Goal: Information Seeking & Learning: Check status

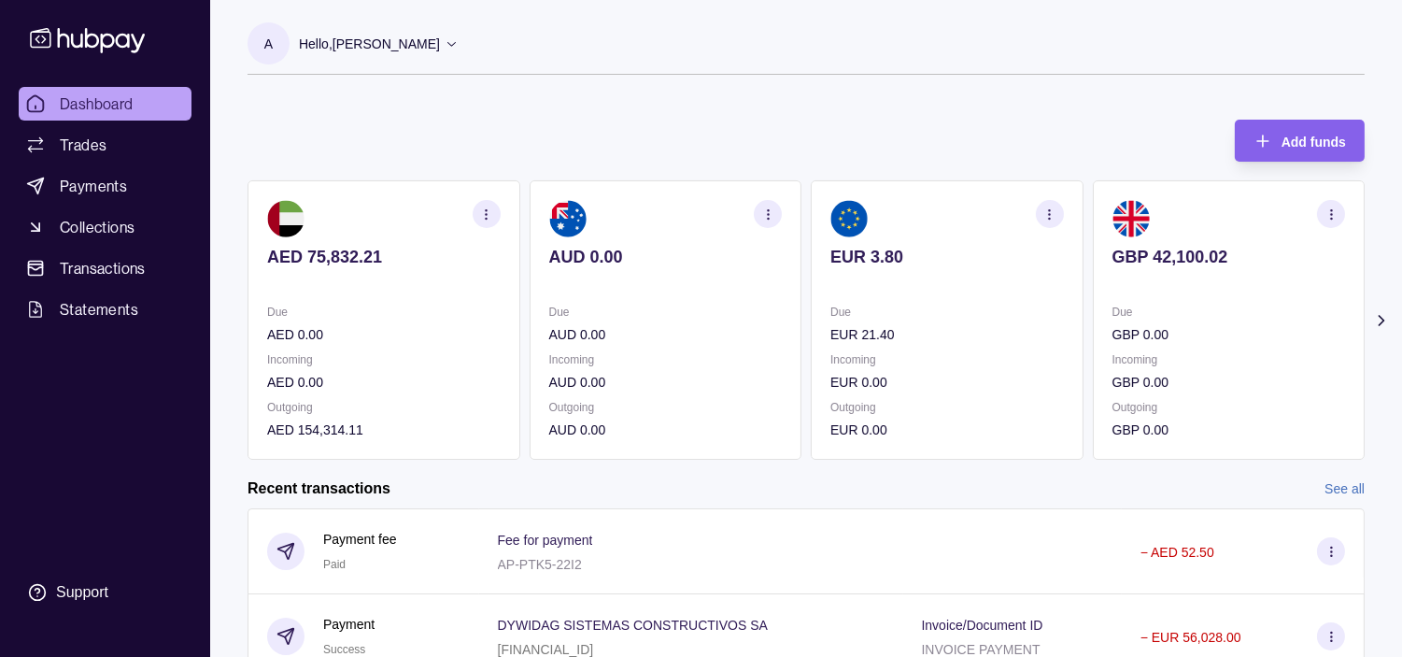
click at [1010, 309] on section "EUR 3.80 Due EUR 21.40 Incoming EUR 0.00 Outgoing EUR 0.00" at bounding box center [947, 319] width 273 height 279
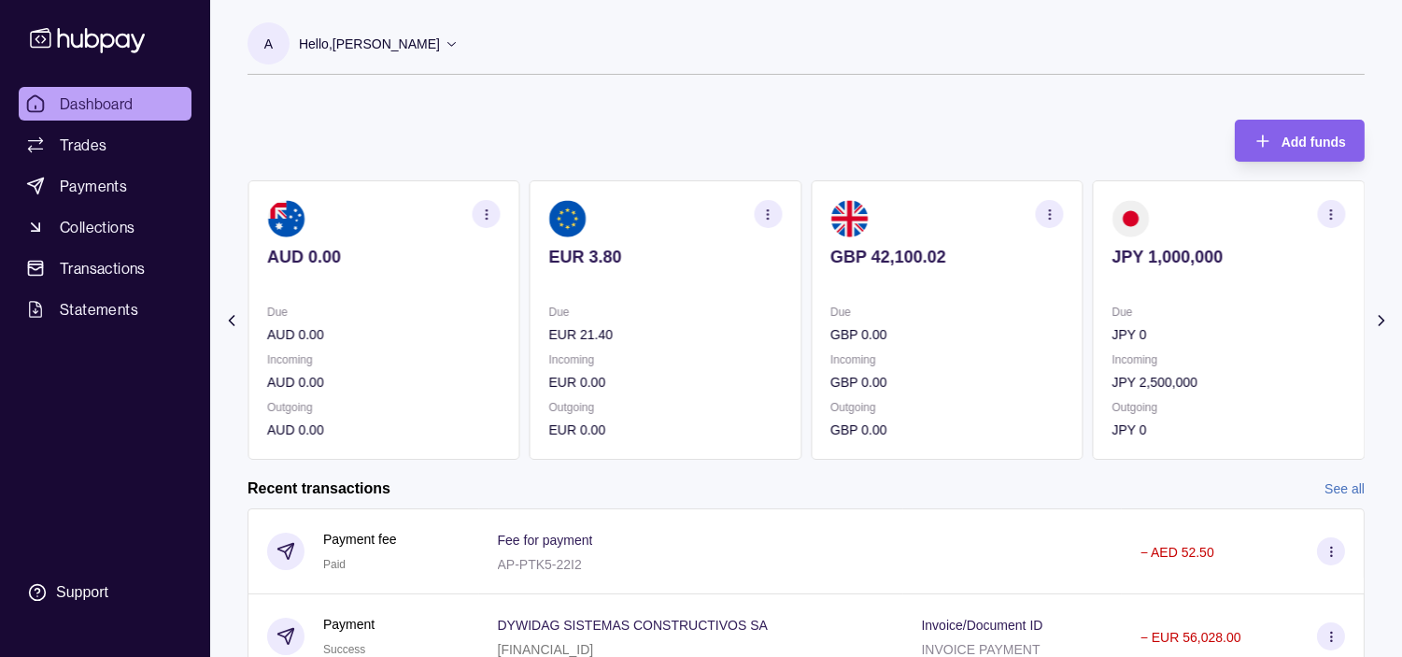
click at [996, 304] on p "Due" at bounding box center [946, 312] width 233 height 21
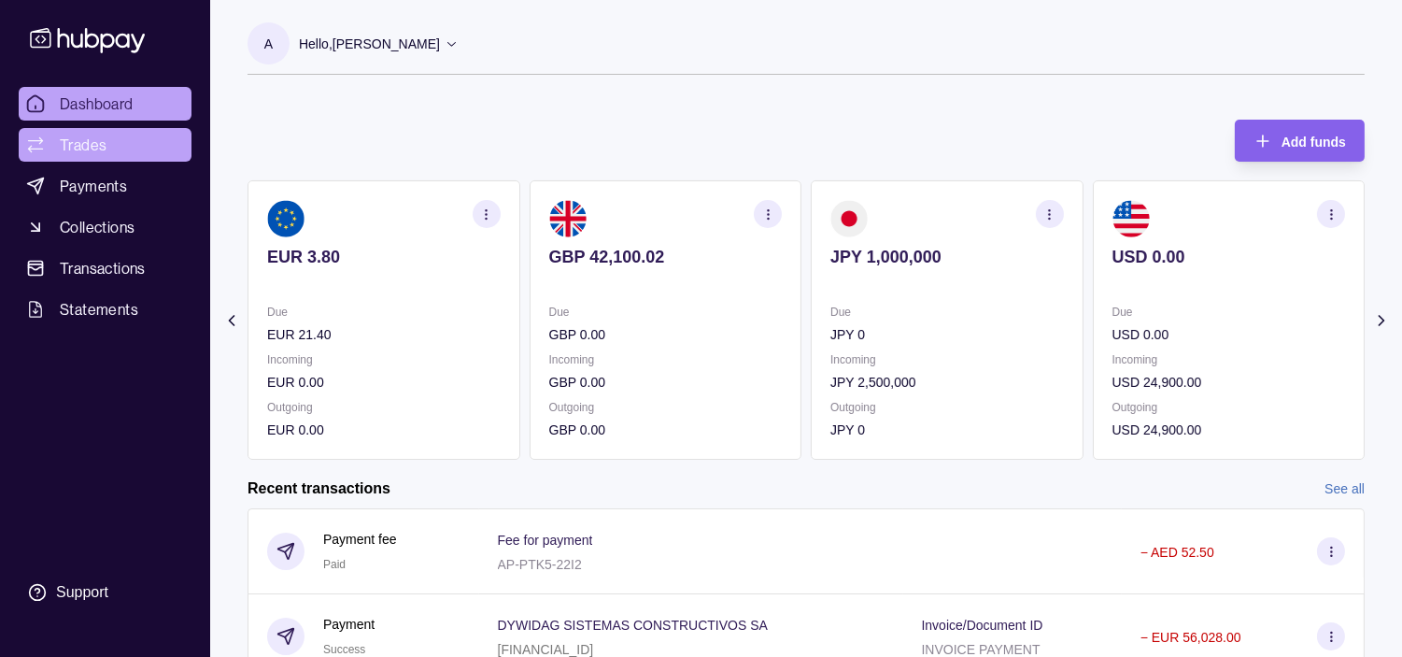
click at [94, 147] on span "Trades" at bounding box center [83, 145] width 47 height 22
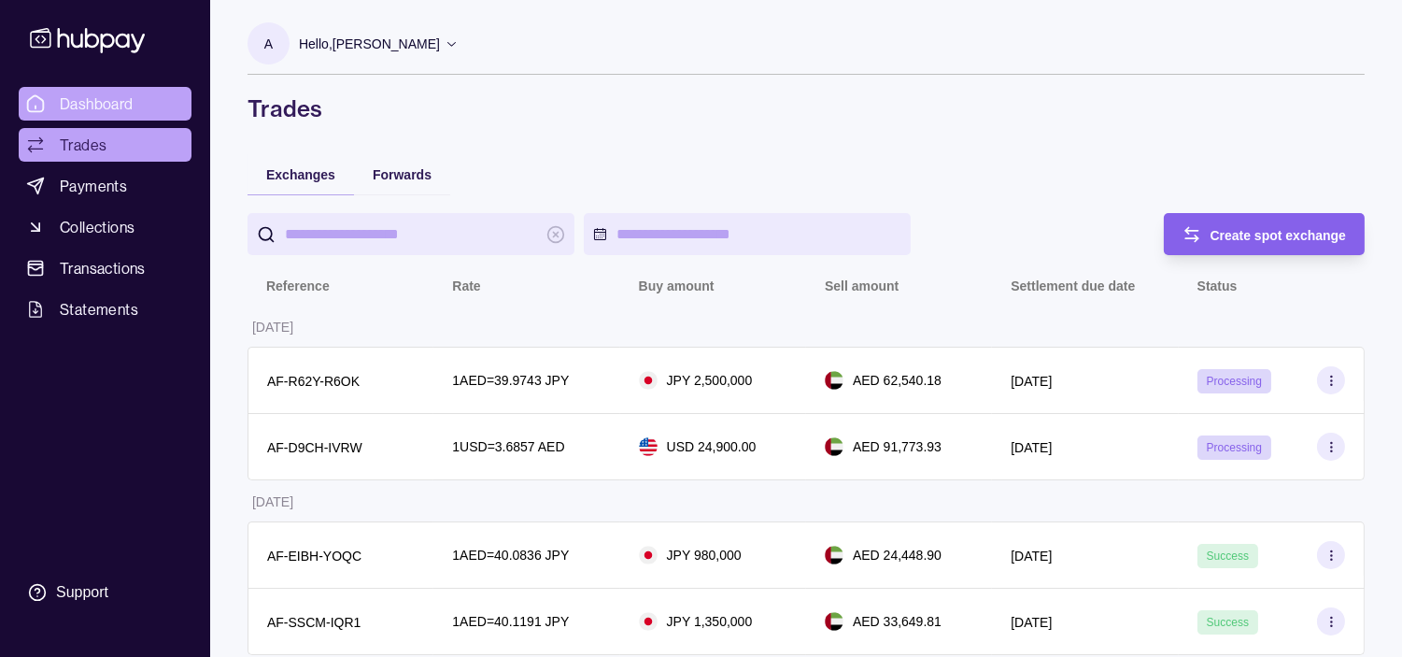
click at [80, 100] on span "Dashboard" at bounding box center [97, 103] width 74 height 22
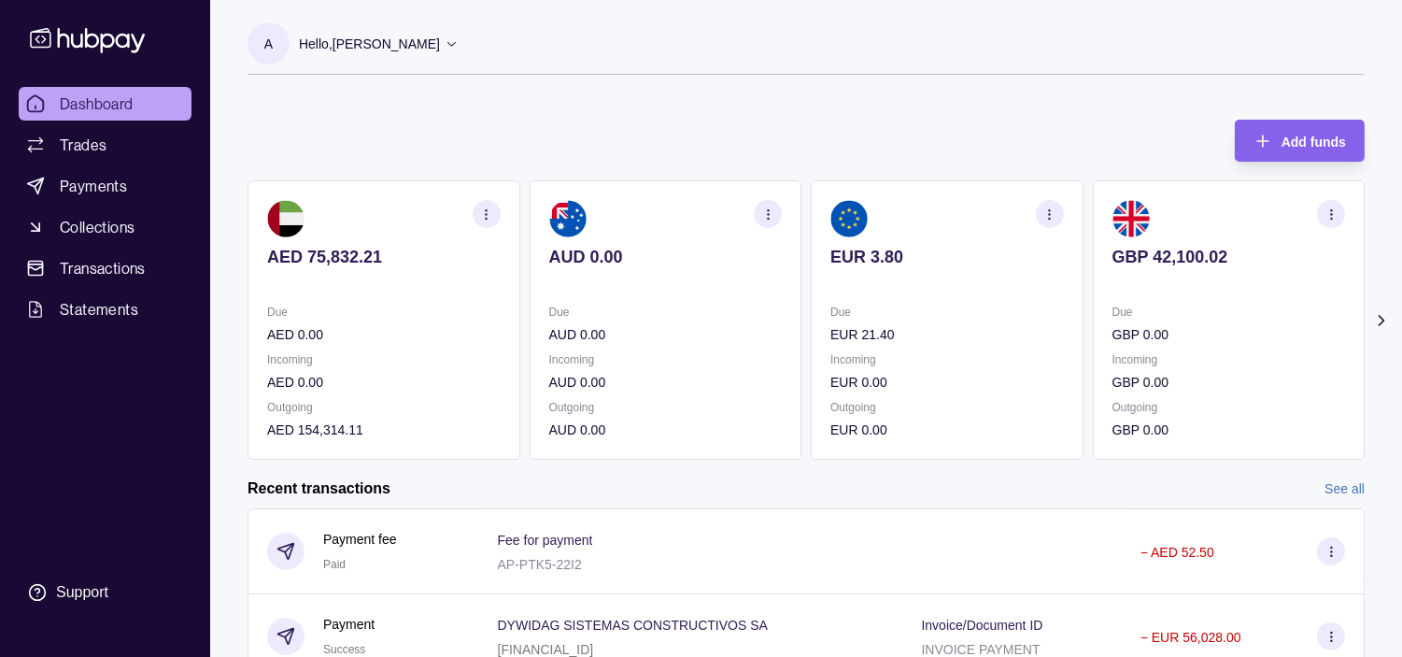
click at [1100, 299] on section "GBP 42,100.02 Due GBP 0.00 Incoming GBP 0.00 Outgoing GBP 0.00" at bounding box center [1229, 319] width 273 height 279
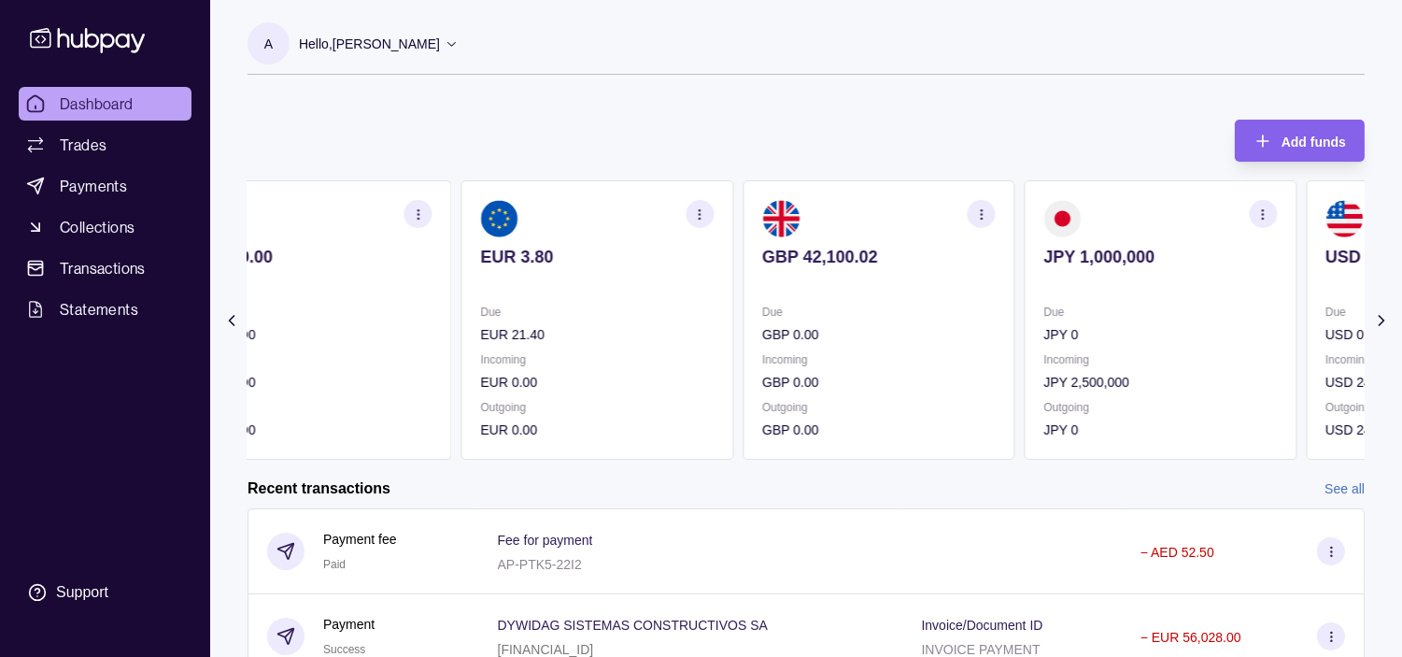
click at [1115, 304] on p "Due" at bounding box center [1159, 312] width 233 height 21
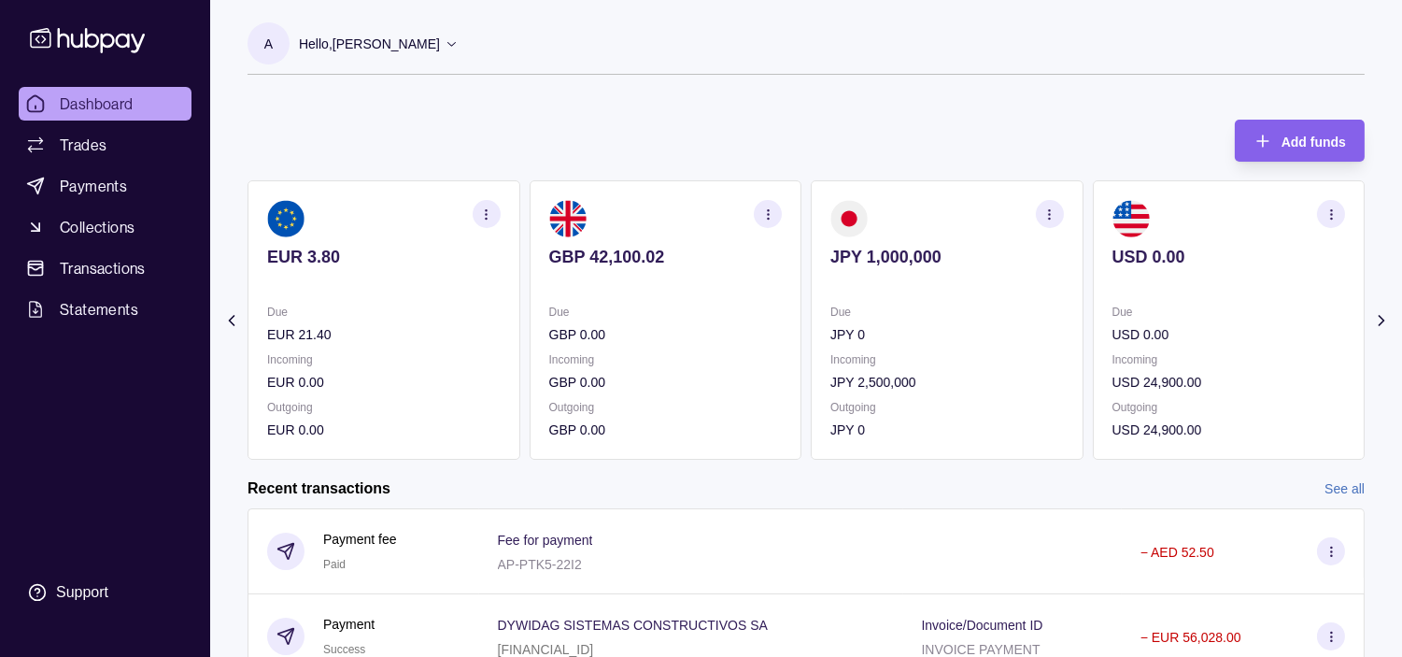
click at [1093, 299] on section "USD 0.00 Due USD 0.00 Incoming USD 24,900.00 Outgoing USD 24,900.00" at bounding box center [1229, 319] width 273 height 279
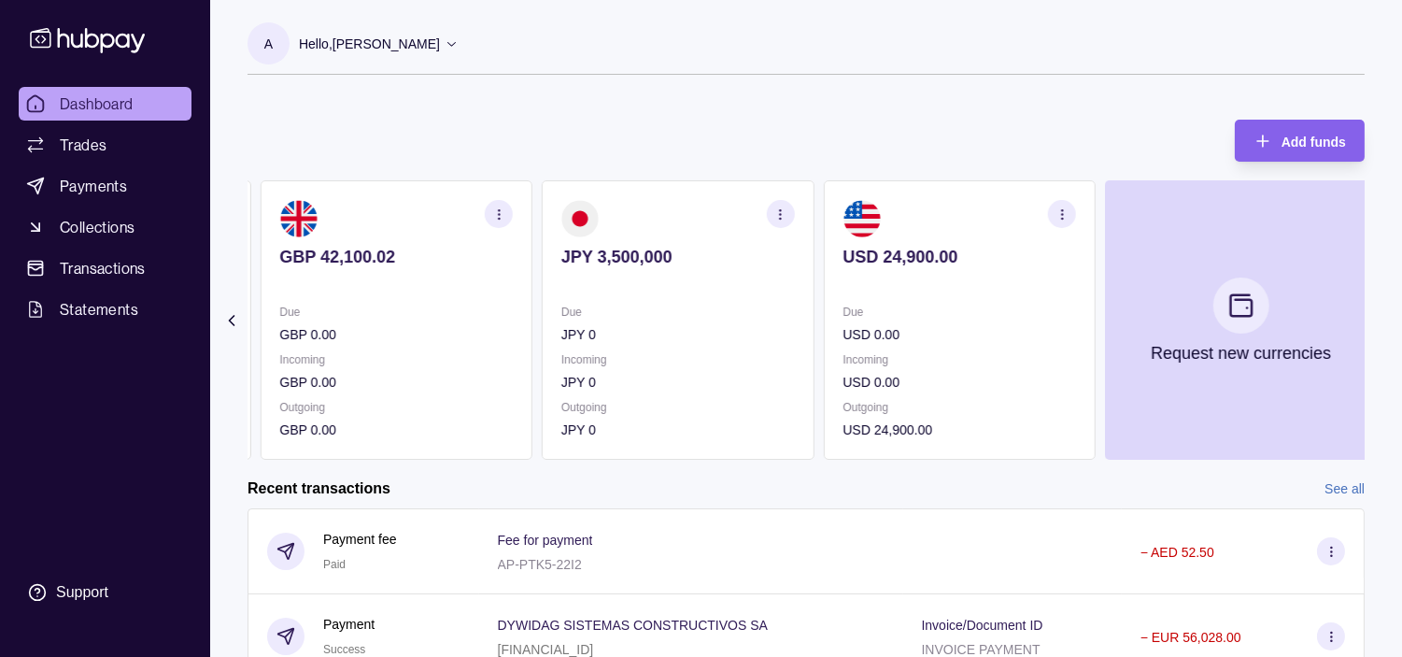
click at [726, 392] on div "Due JPY 0 Incoming JPY 0 Outgoing JPY 0" at bounding box center [677, 371] width 233 height 138
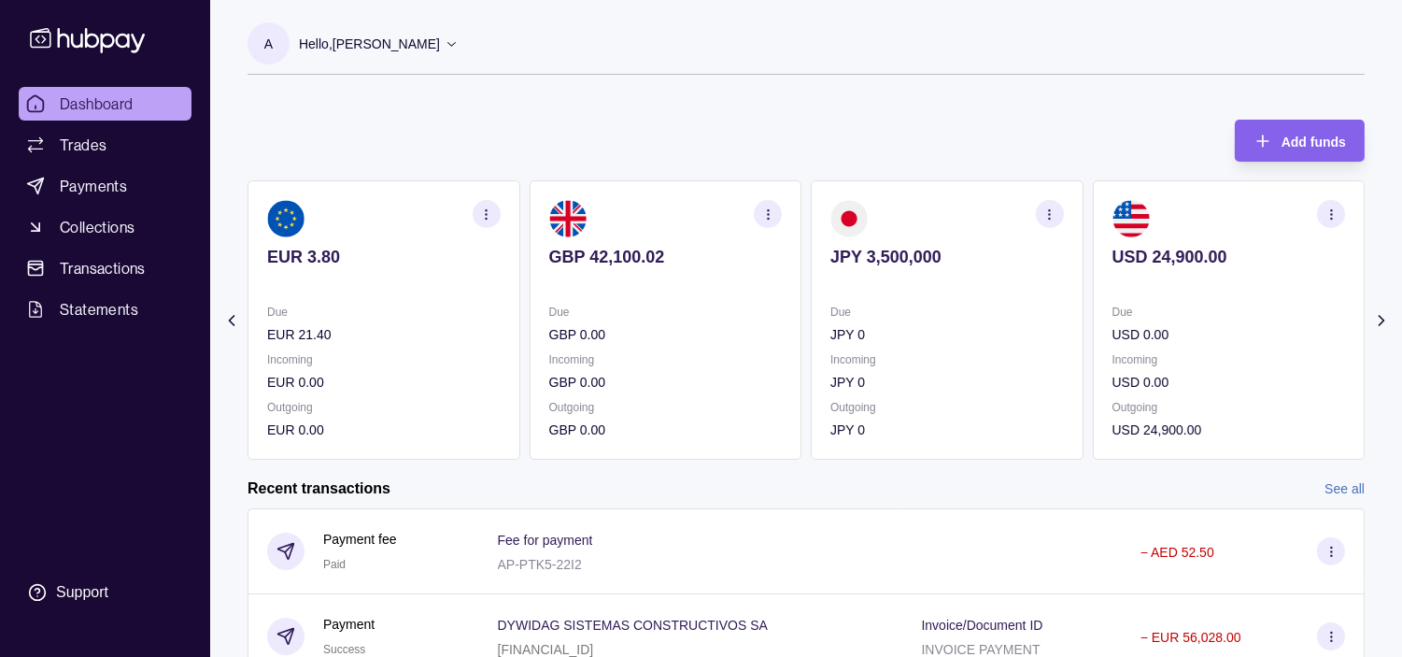
click at [726, 352] on p "Incoming" at bounding box center [665, 359] width 233 height 21
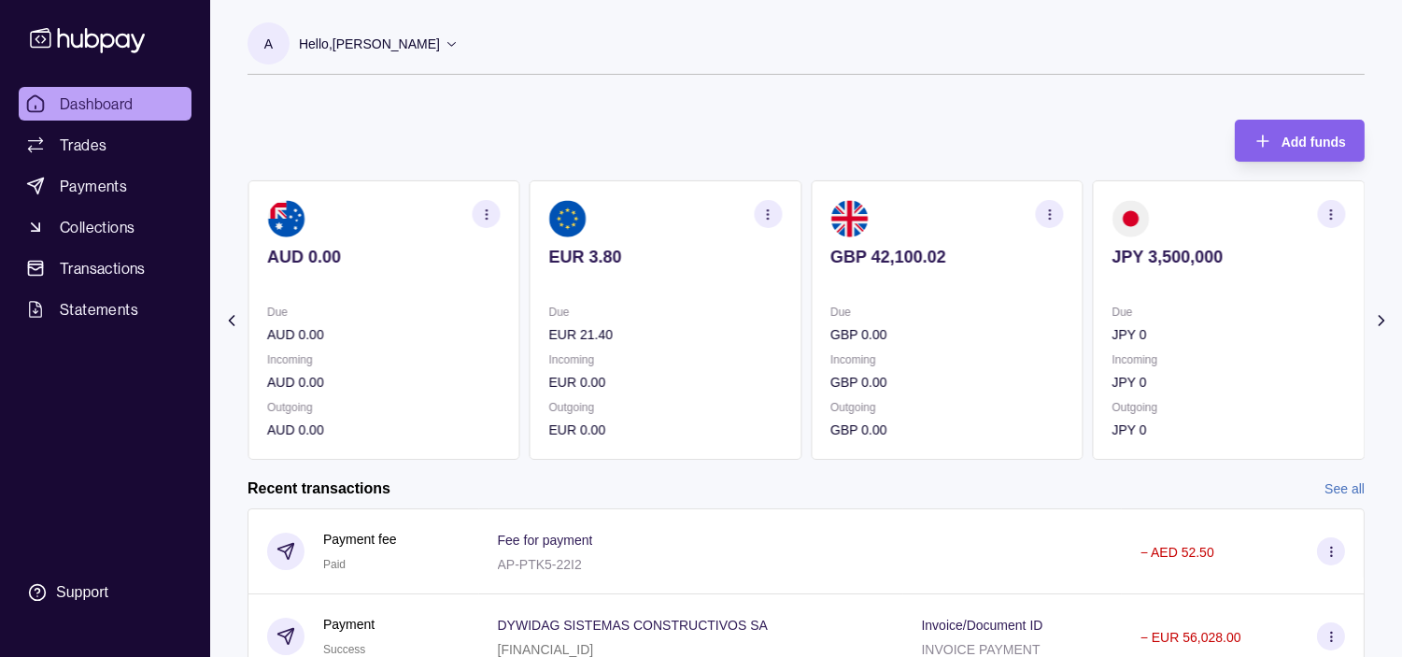
click at [667, 332] on p "EUR 21.40" at bounding box center [665, 334] width 233 height 21
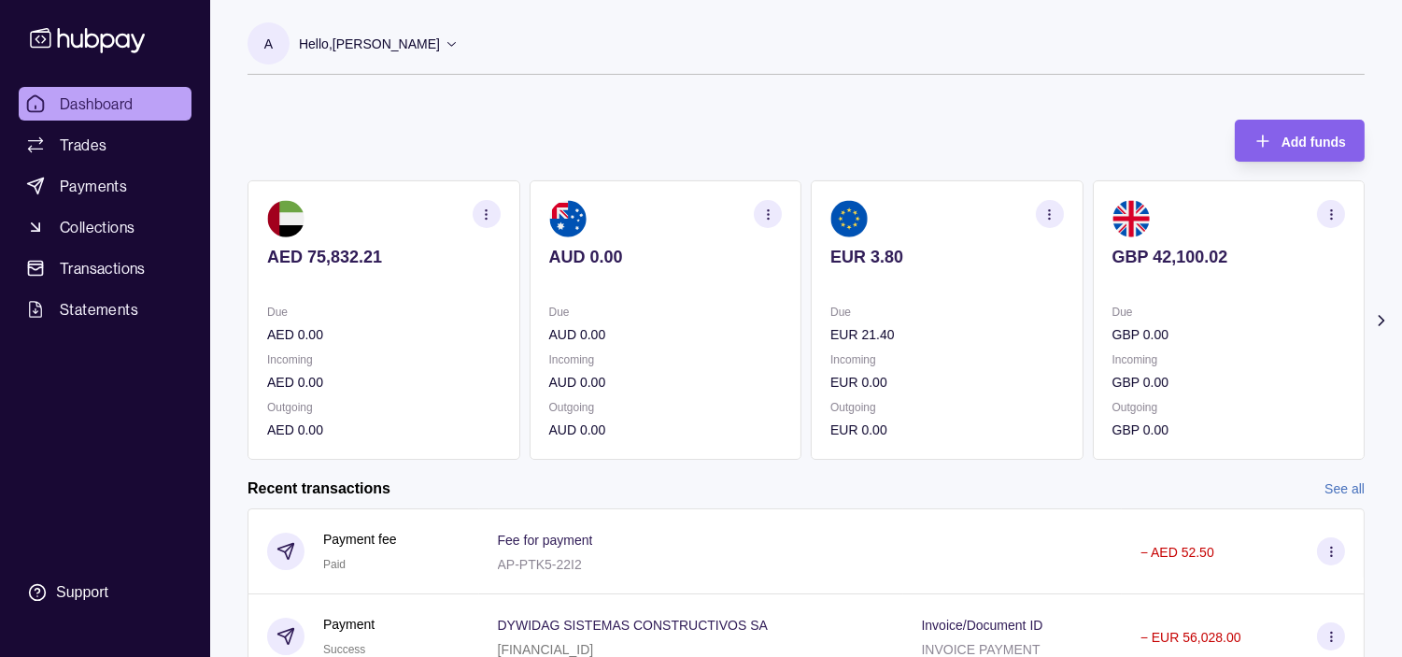
click at [691, 342] on p "AUD 0.00" at bounding box center [665, 334] width 233 height 21
click at [734, 314] on section "AUD 0.00 Due AUD 0.00 Incoming AUD 0.00 Outgoing AUD 0.00" at bounding box center [666, 319] width 273 height 279
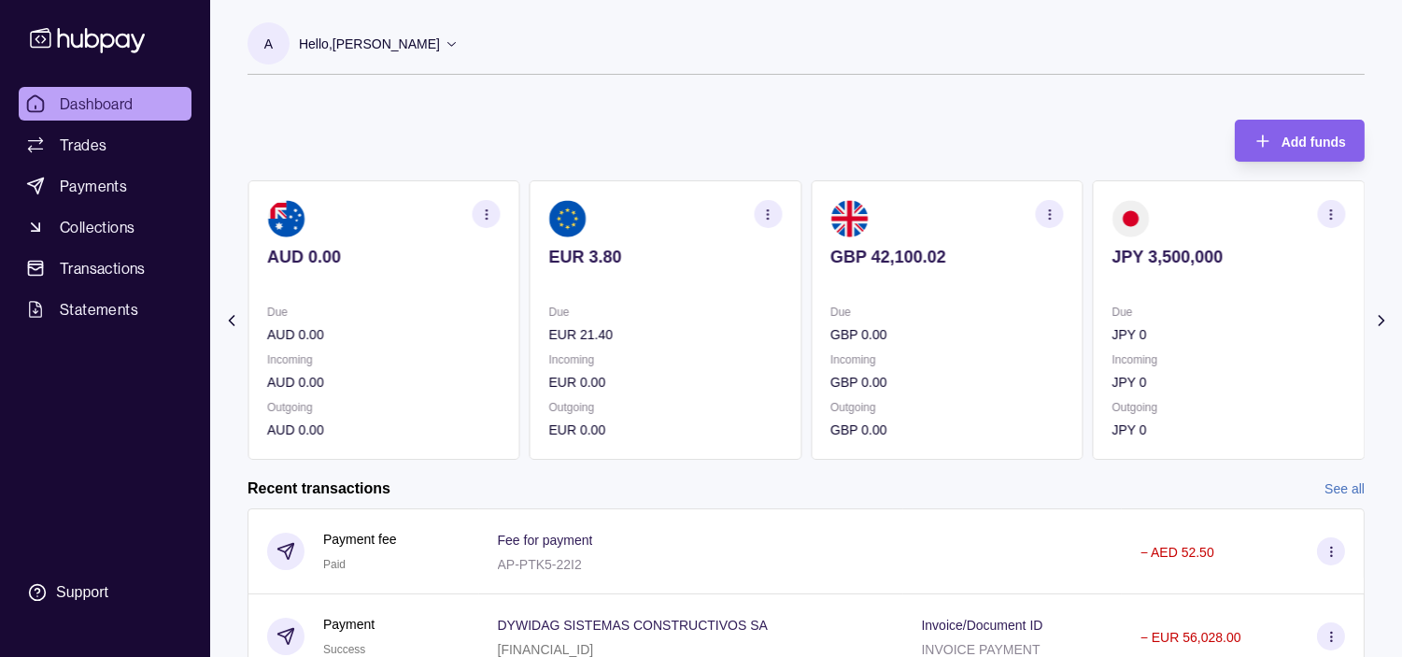
click at [724, 306] on section "EUR 3.80 Due EUR 21.40 Incoming EUR 0.00 Outgoing EUR 0.00" at bounding box center [666, 319] width 273 height 279
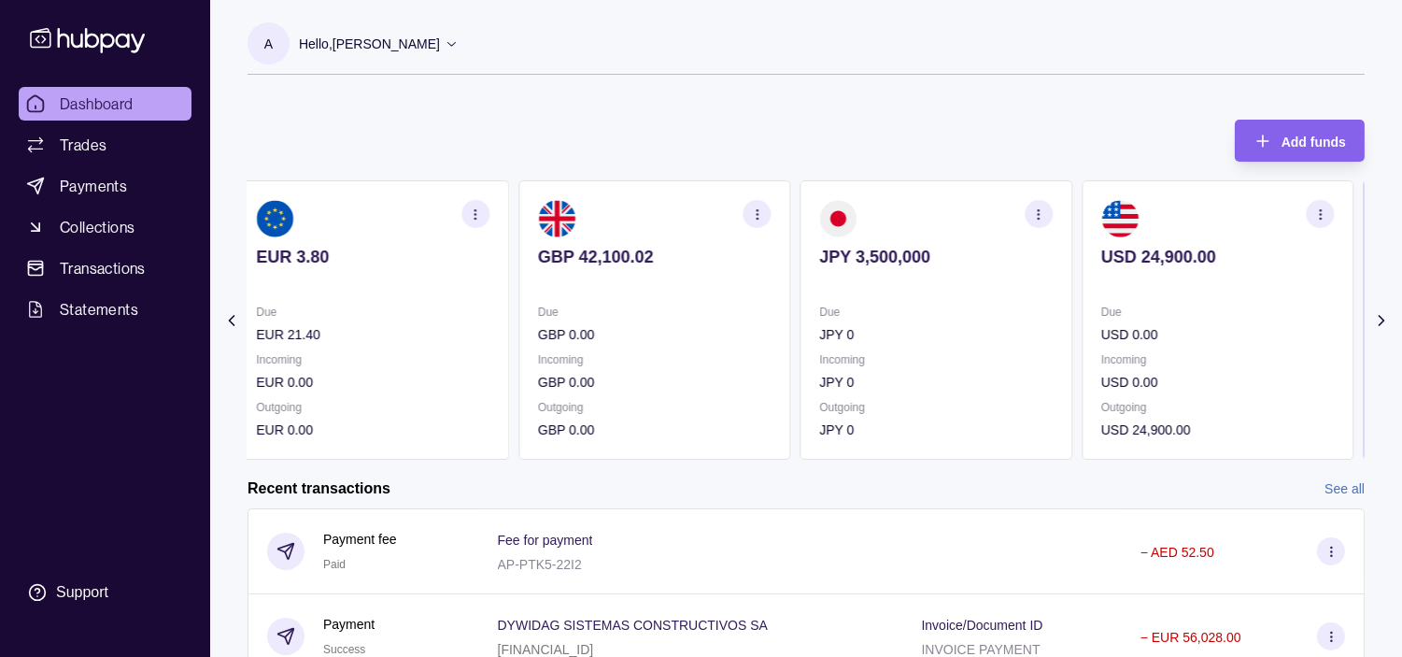
click at [742, 309] on p "Due" at bounding box center [654, 312] width 233 height 21
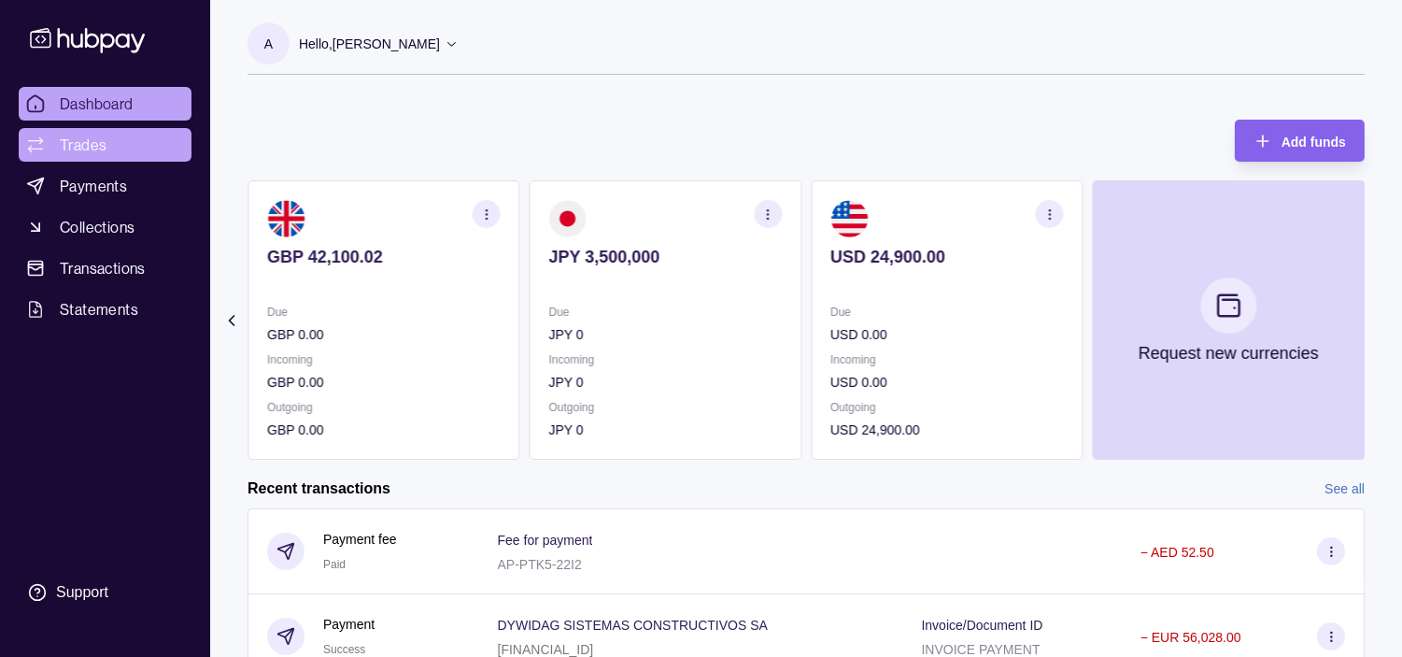
click at [99, 145] on span "Trades" at bounding box center [83, 145] width 47 height 22
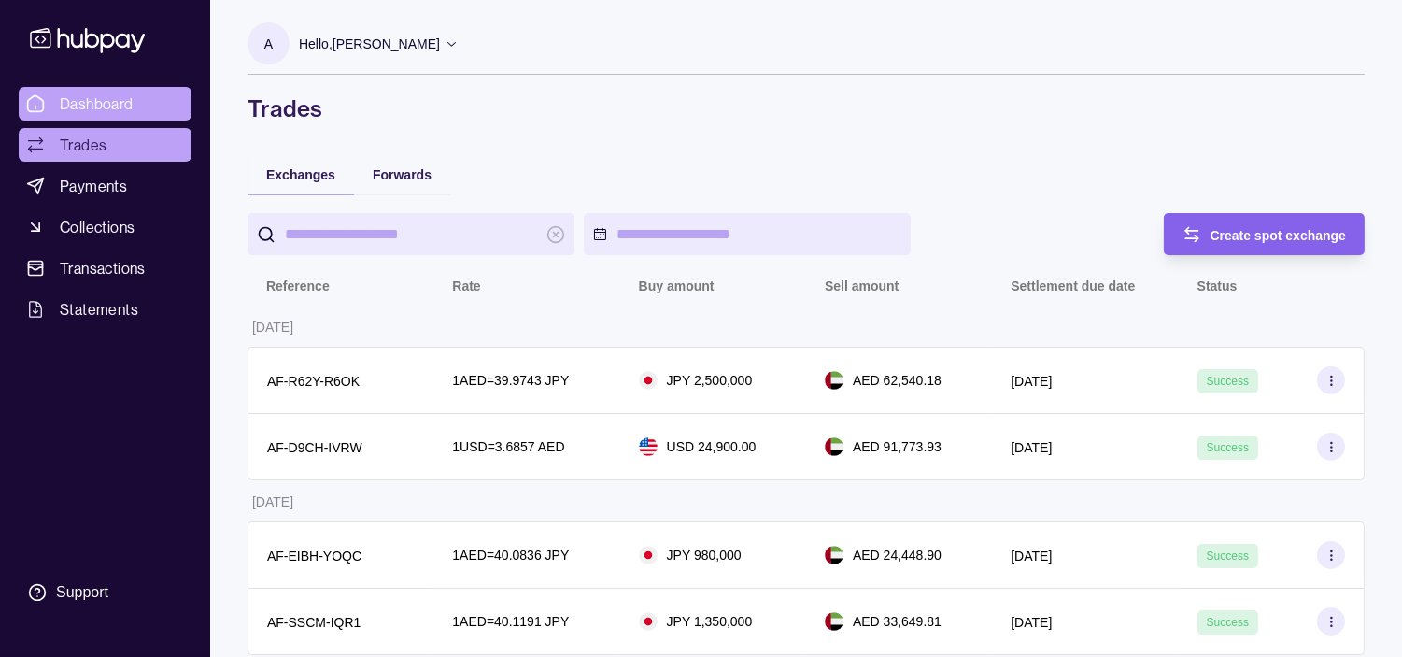
click at [99, 90] on link "Dashboard" at bounding box center [105, 104] width 173 height 34
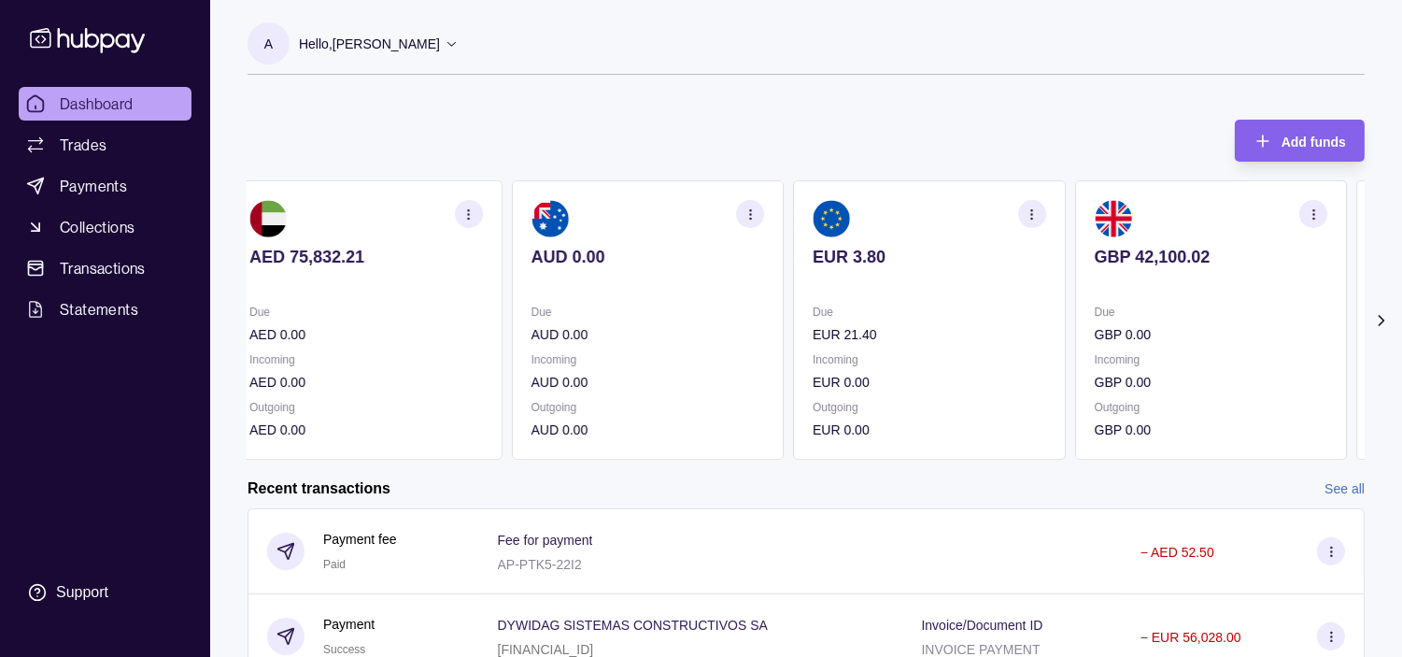
click at [929, 312] on p "Due" at bounding box center [929, 312] width 233 height 21
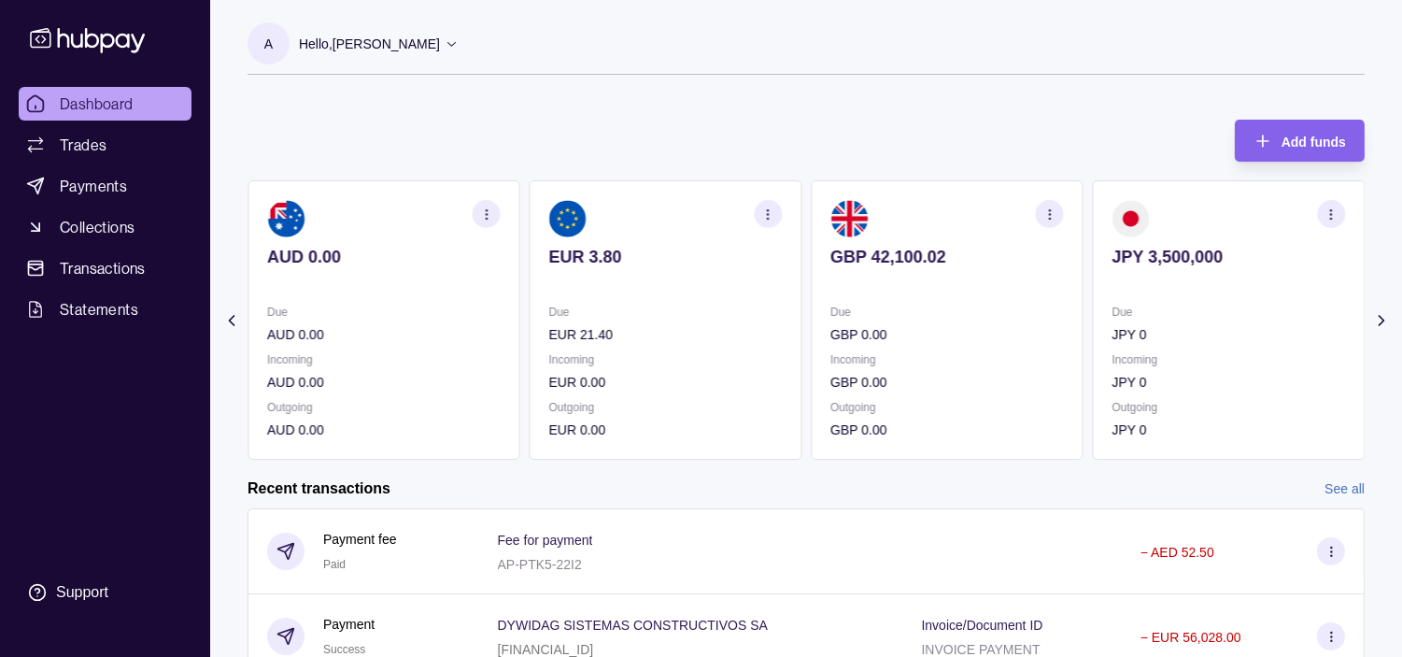
click at [934, 314] on p "Due" at bounding box center [946, 312] width 233 height 21
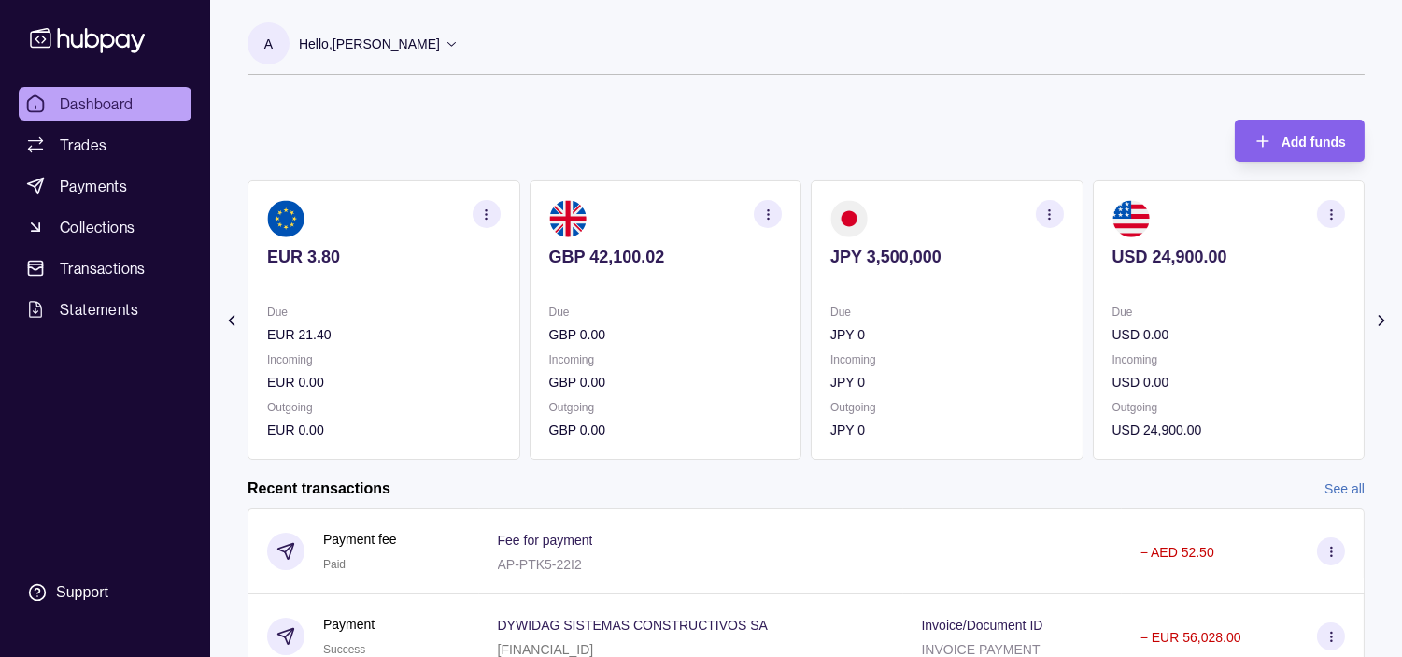
click at [472, 309] on p "Due" at bounding box center [383, 312] width 233 height 21
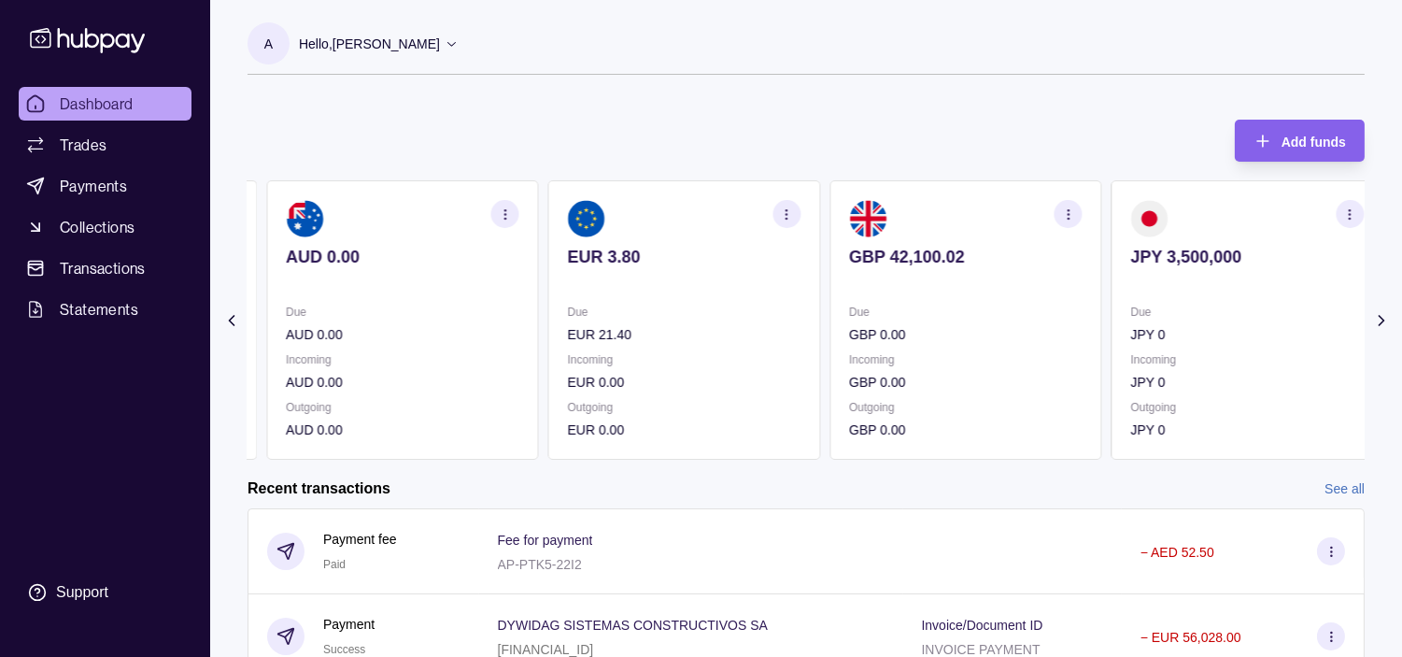
click at [473, 316] on p "Due" at bounding box center [402, 312] width 233 height 21
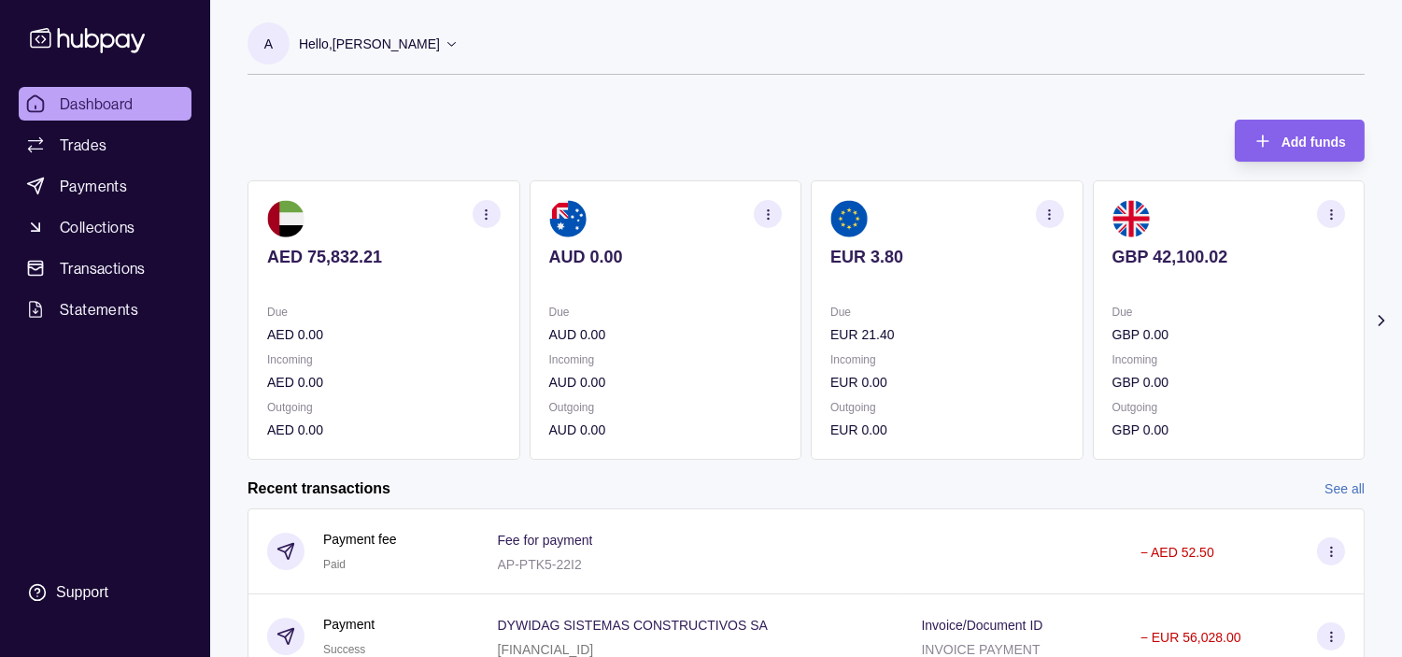
click at [509, 324] on section "AED 75,832.21 Due AED 0.00 Incoming AED 0.00 Outgoing AED 0.00" at bounding box center [383, 319] width 273 height 279
click at [95, 137] on span "Trades" at bounding box center [83, 145] width 47 height 22
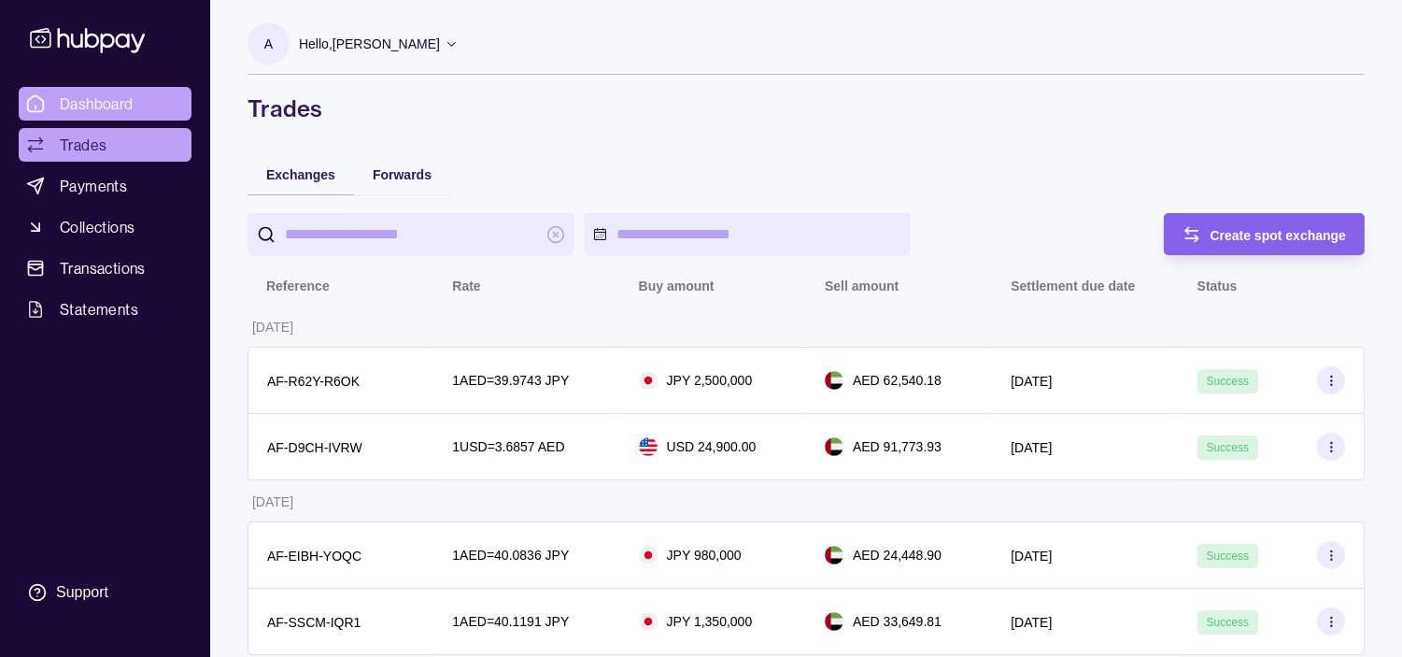
click at [98, 105] on span "Dashboard" at bounding box center [97, 103] width 74 height 22
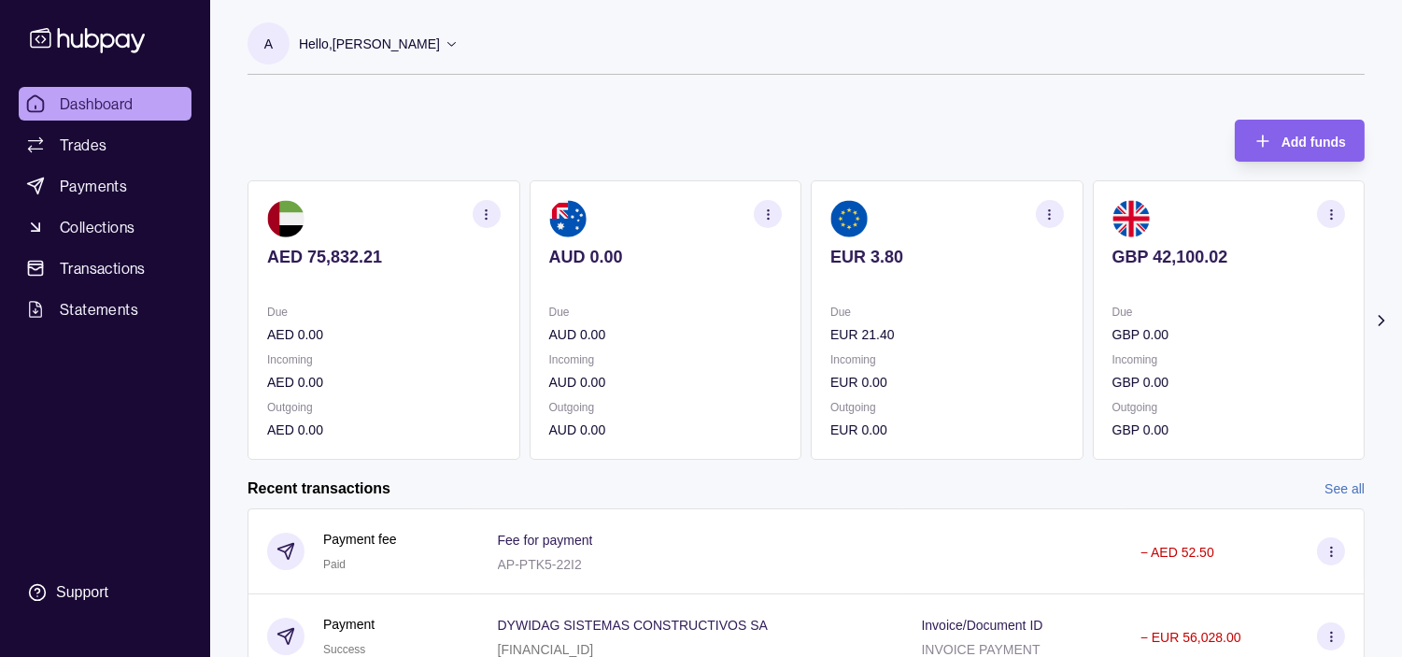
click at [1112, 319] on p "Due" at bounding box center [1228, 312] width 233 height 21
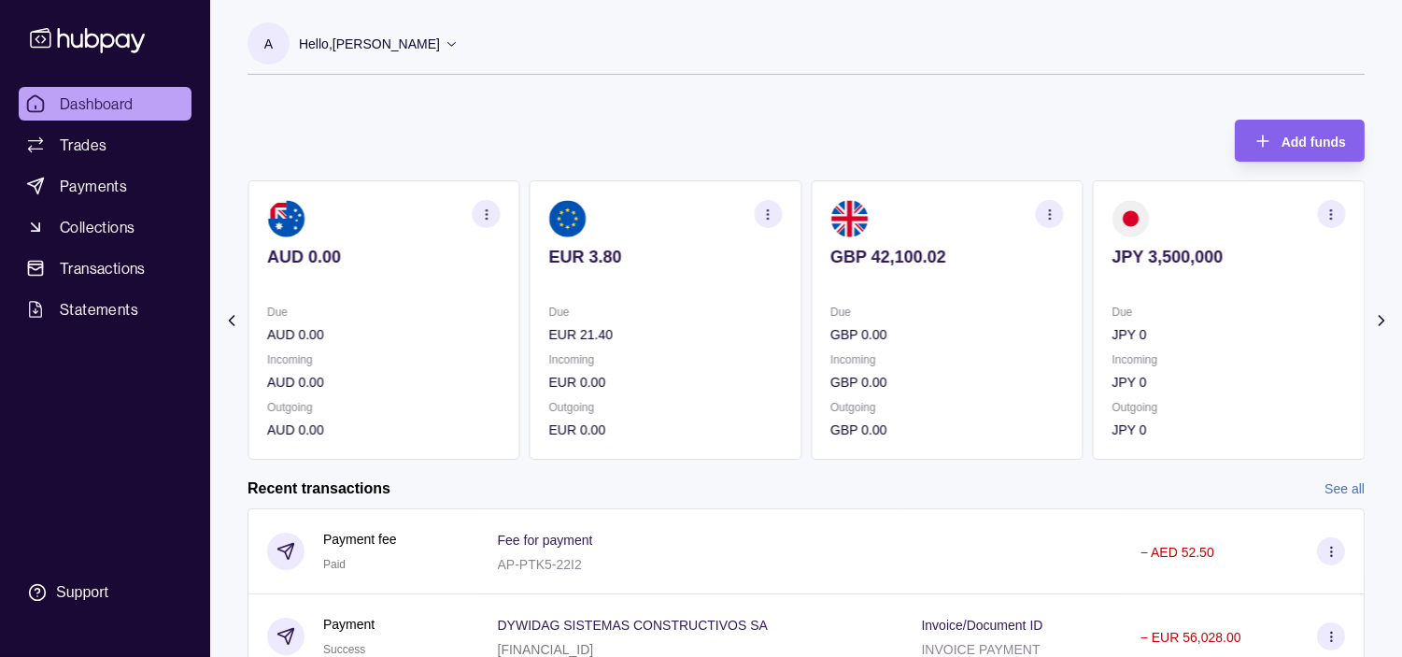
click at [1112, 320] on p "Due" at bounding box center [1228, 312] width 233 height 21
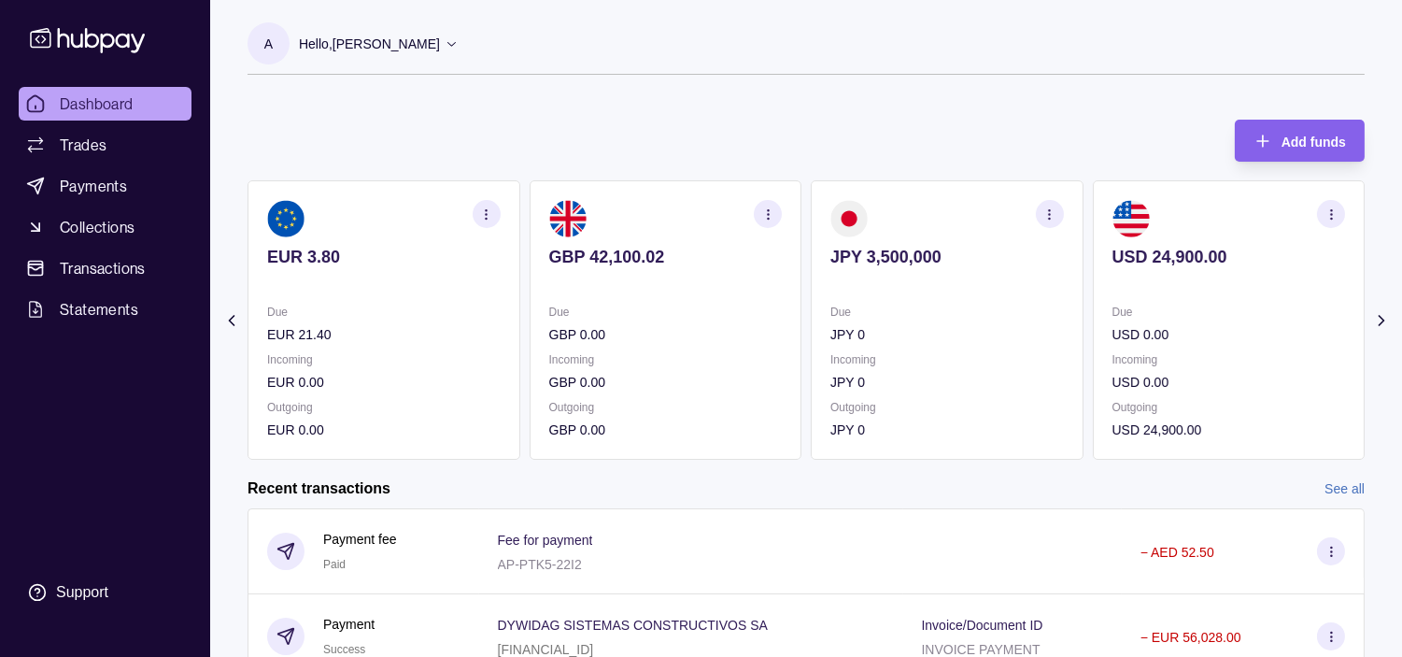
click at [1093, 318] on section "USD 24,900.00 Due USD 0.00 Incoming USD 0.00 Outgoing USD 24,900.00" at bounding box center [1229, 319] width 273 height 279
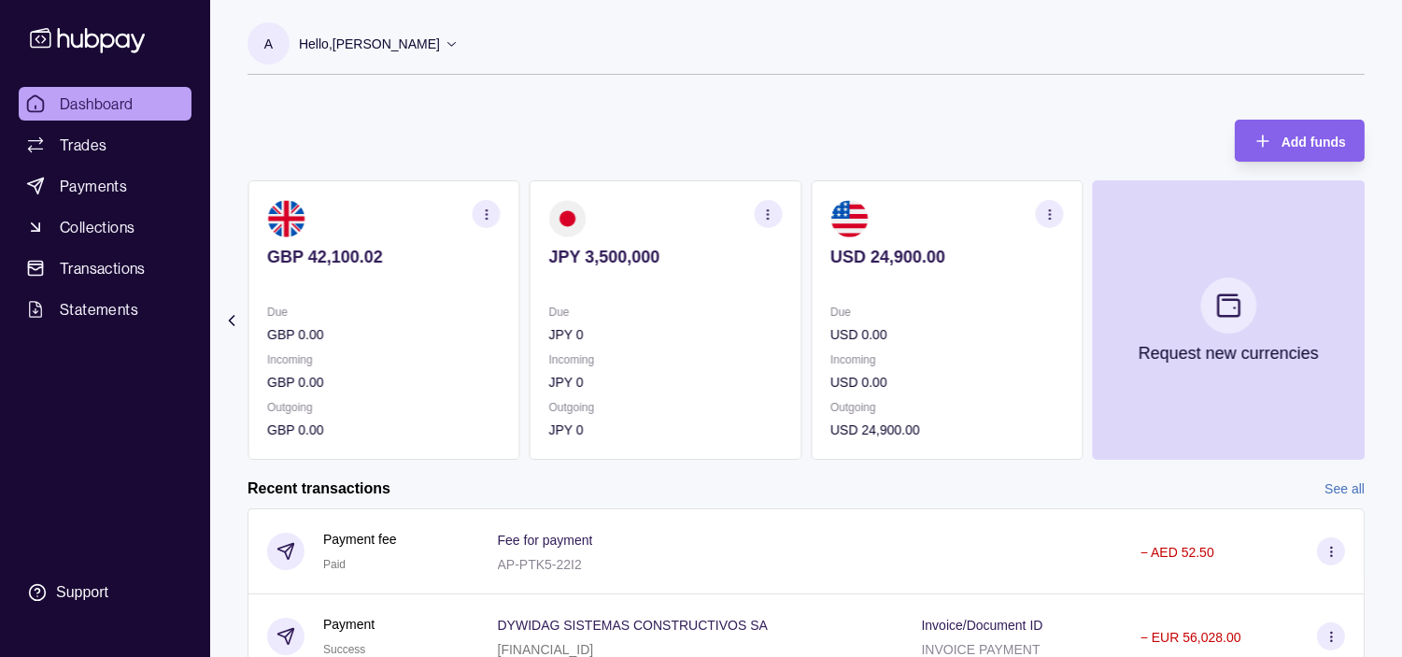
click at [1052, 219] on icon "button" at bounding box center [1049, 214] width 14 height 14
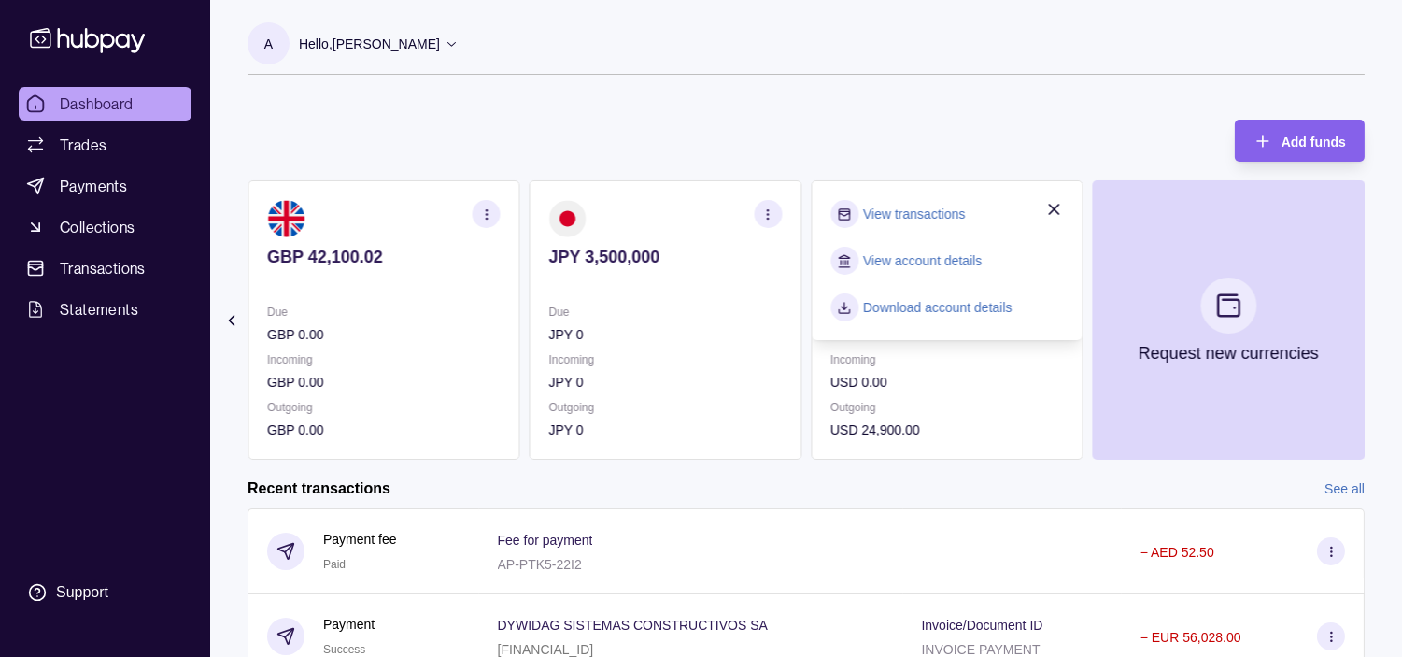
click at [963, 212] on link "View transactions" at bounding box center [914, 214] width 102 height 21
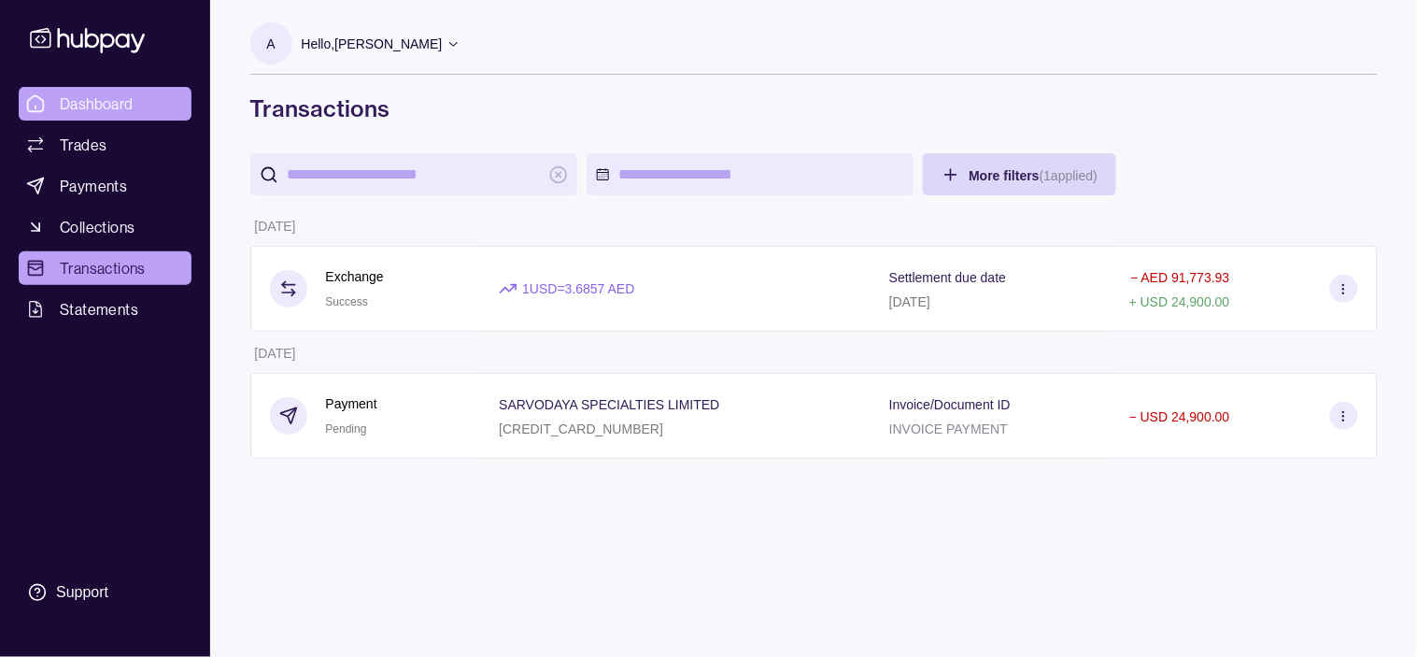
click at [124, 99] on span "Dashboard" at bounding box center [97, 103] width 74 height 22
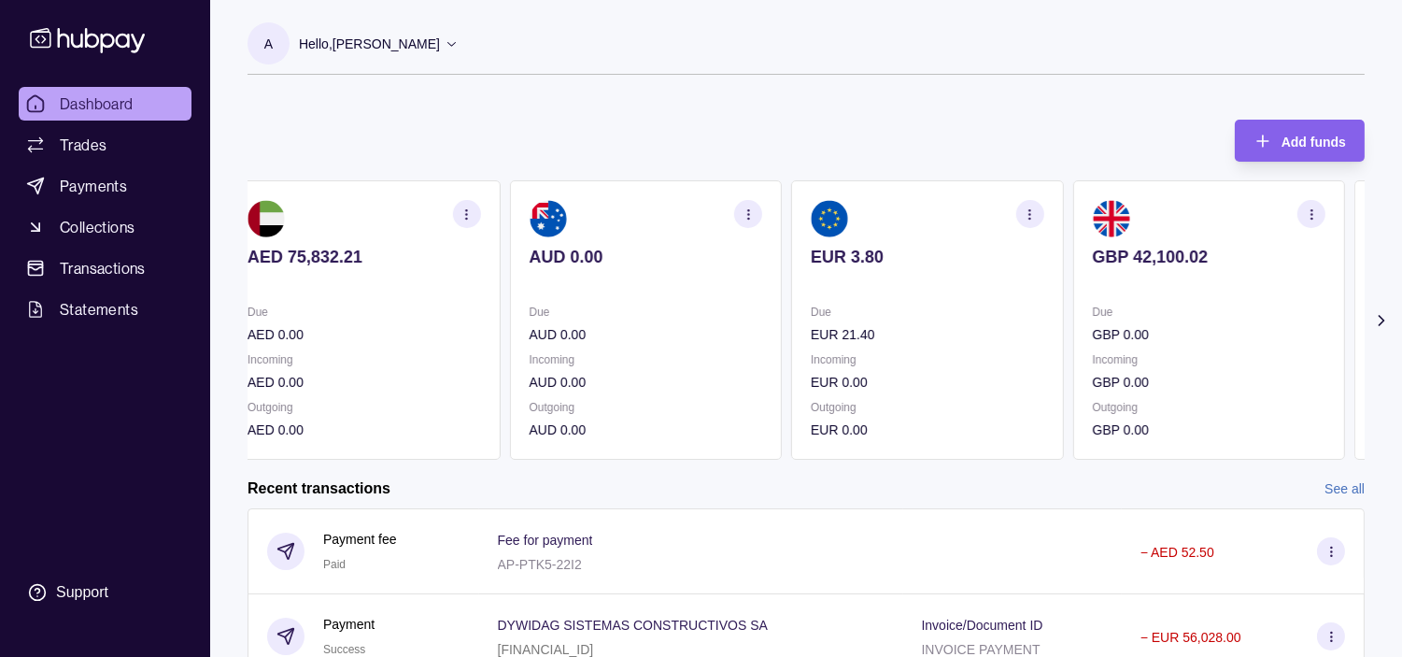
click at [629, 346] on div "Due AUD 0.00 Incoming AUD 0.00 Outgoing AUD 0.00" at bounding box center [645, 371] width 233 height 138
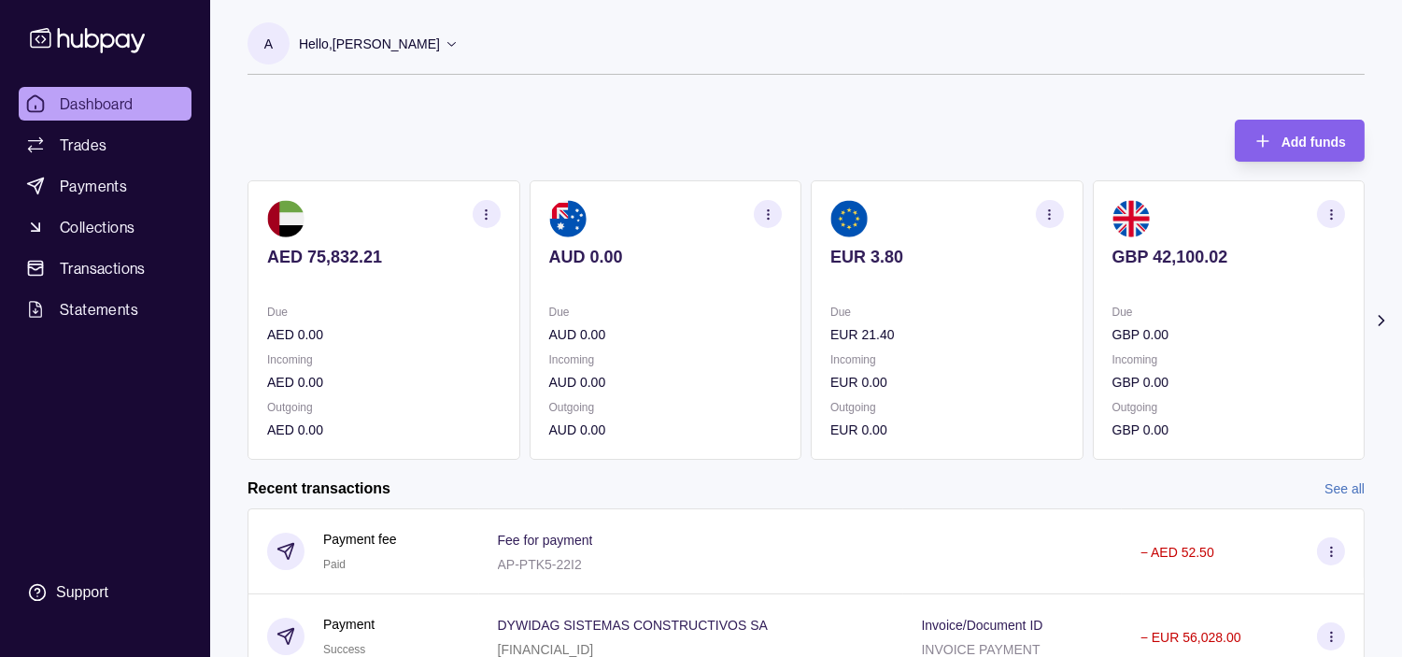
click at [643, 321] on div "Due AUD 0.00" at bounding box center [665, 323] width 233 height 43
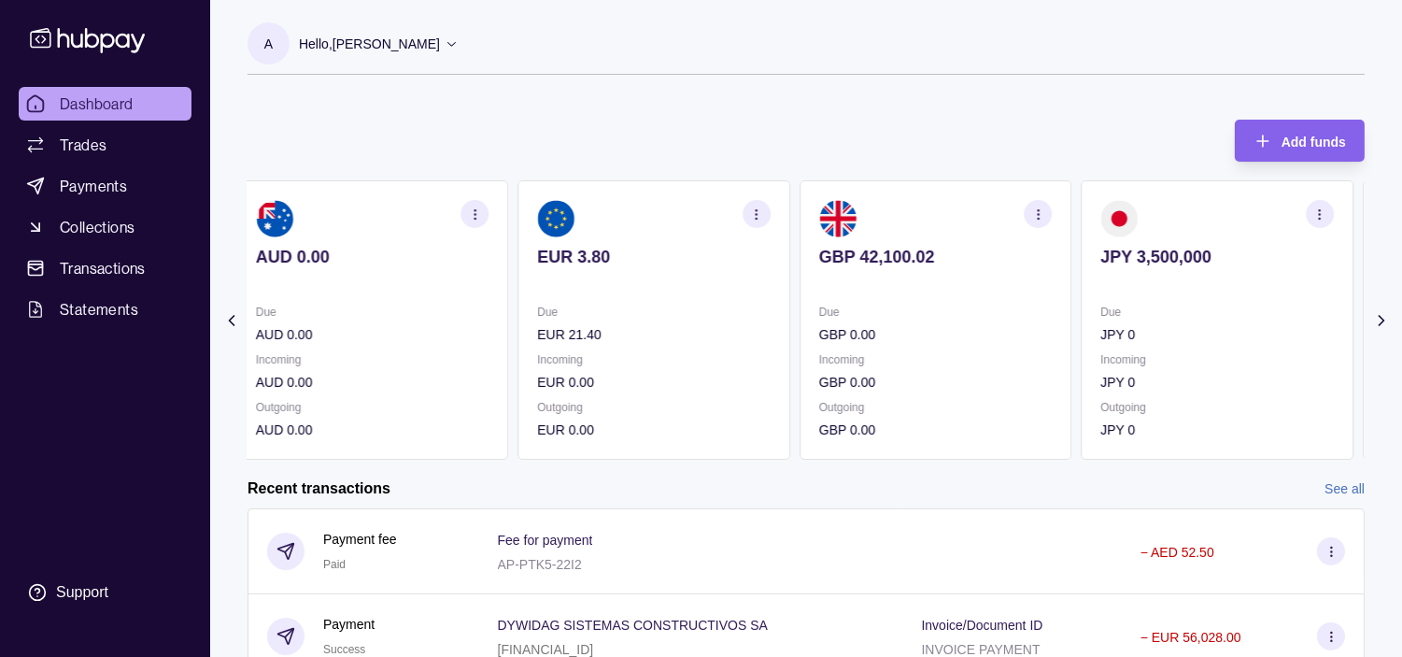
click at [639, 319] on div "Due EUR 21.40" at bounding box center [653, 323] width 233 height 43
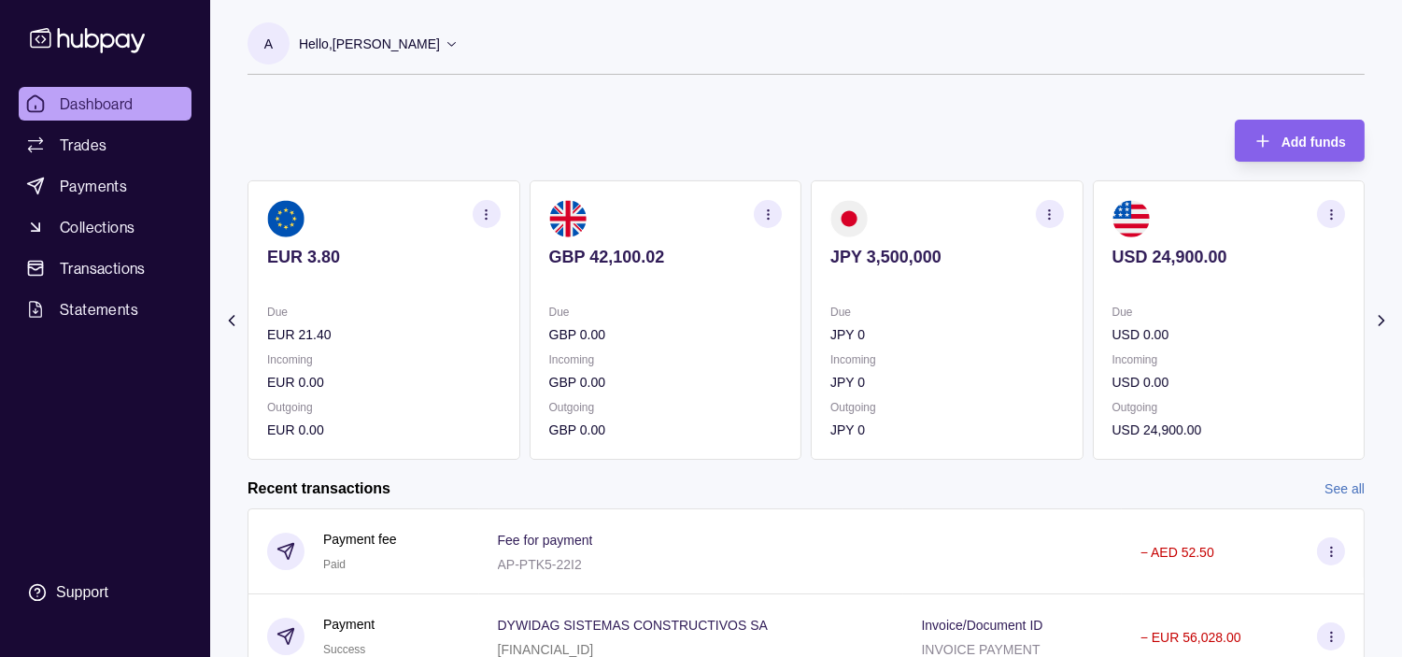
click at [658, 315] on p "Due" at bounding box center [665, 312] width 233 height 21
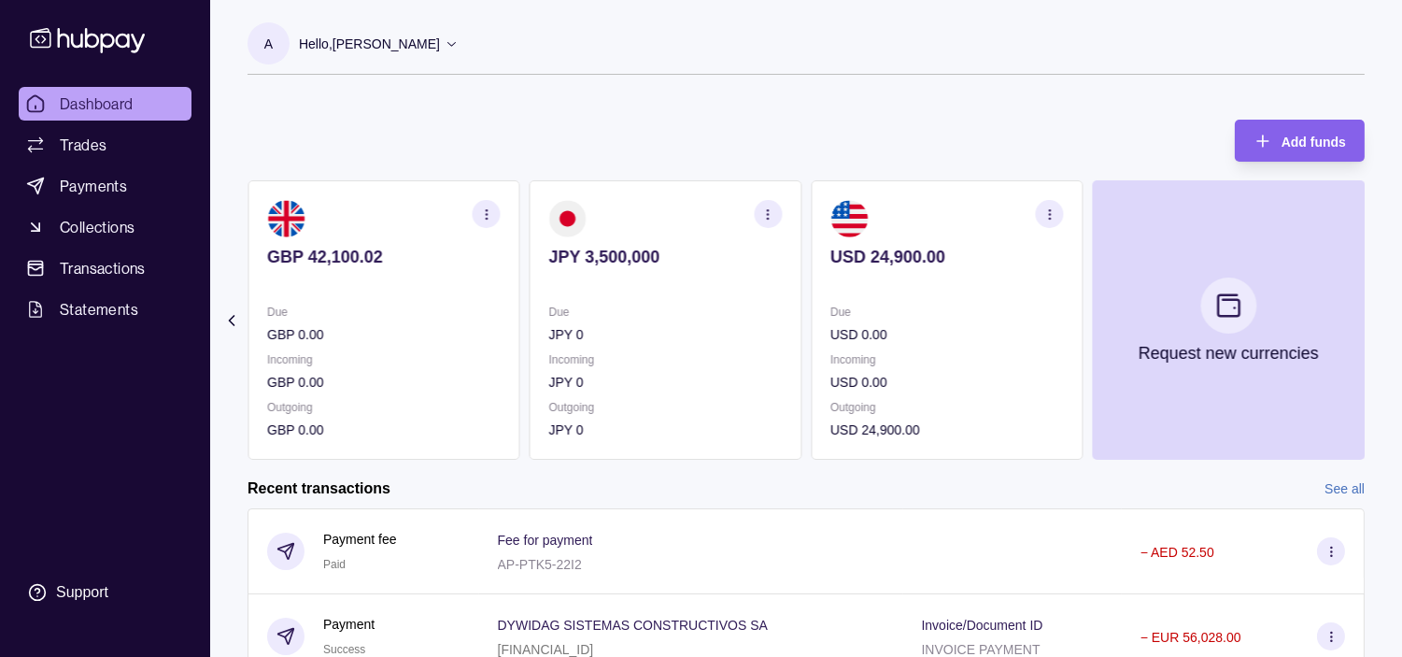
click at [682, 322] on div "Due JPY 0" at bounding box center [665, 323] width 233 height 43
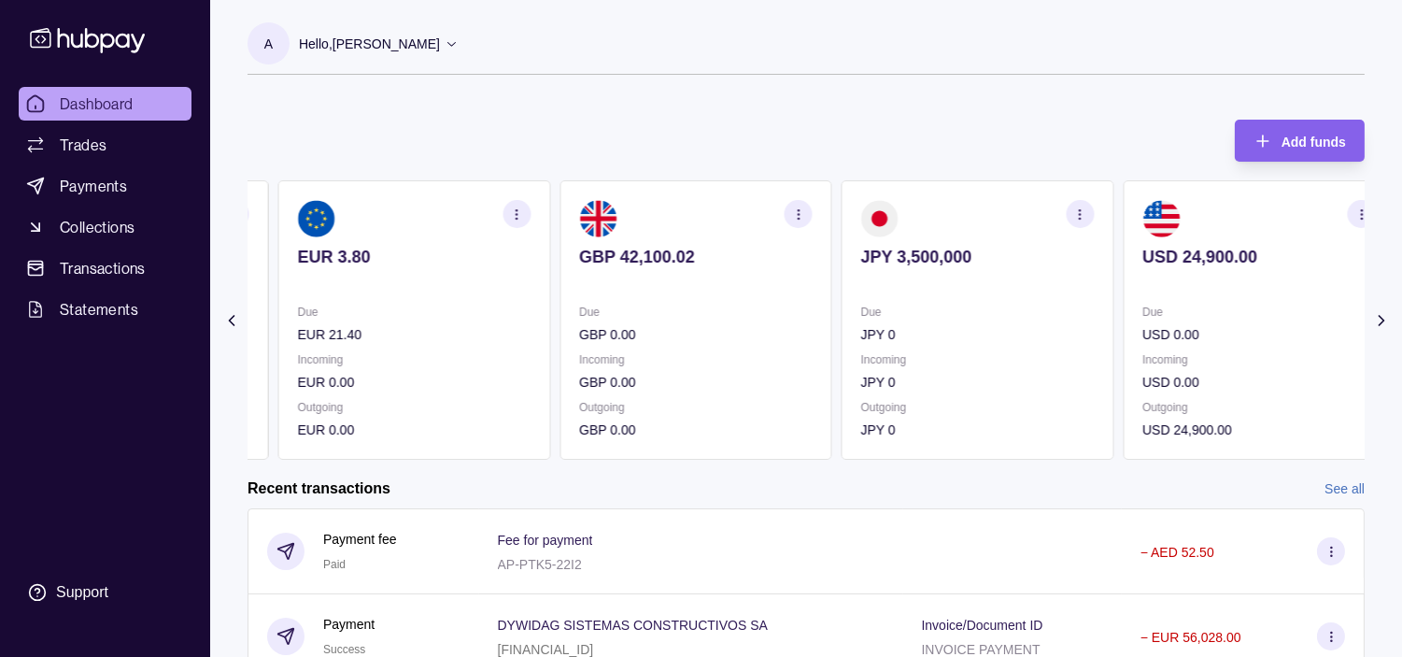
click at [683, 318] on div "Due GBP 0.00" at bounding box center [695, 323] width 233 height 43
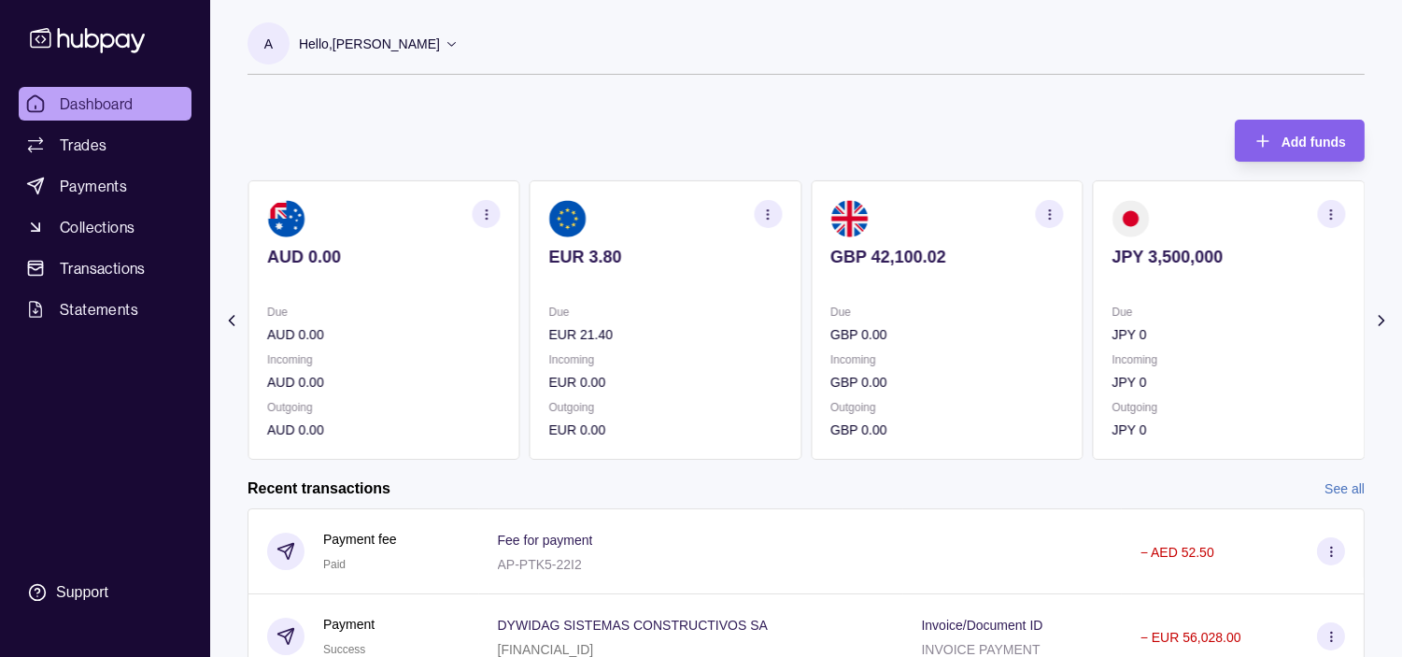
click at [695, 311] on div "Due EUR 21.40" at bounding box center [665, 323] width 233 height 43
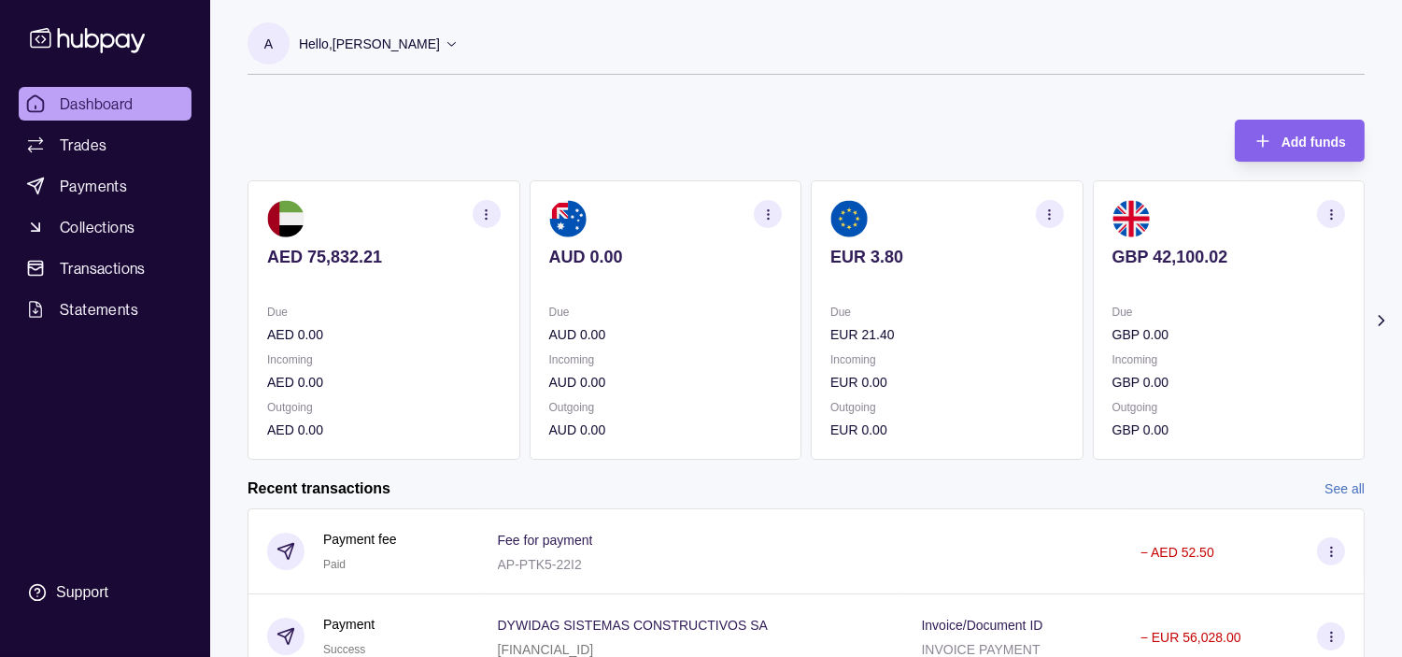
click at [1035, 285] on p at bounding box center [946, 282] width 233 height 21
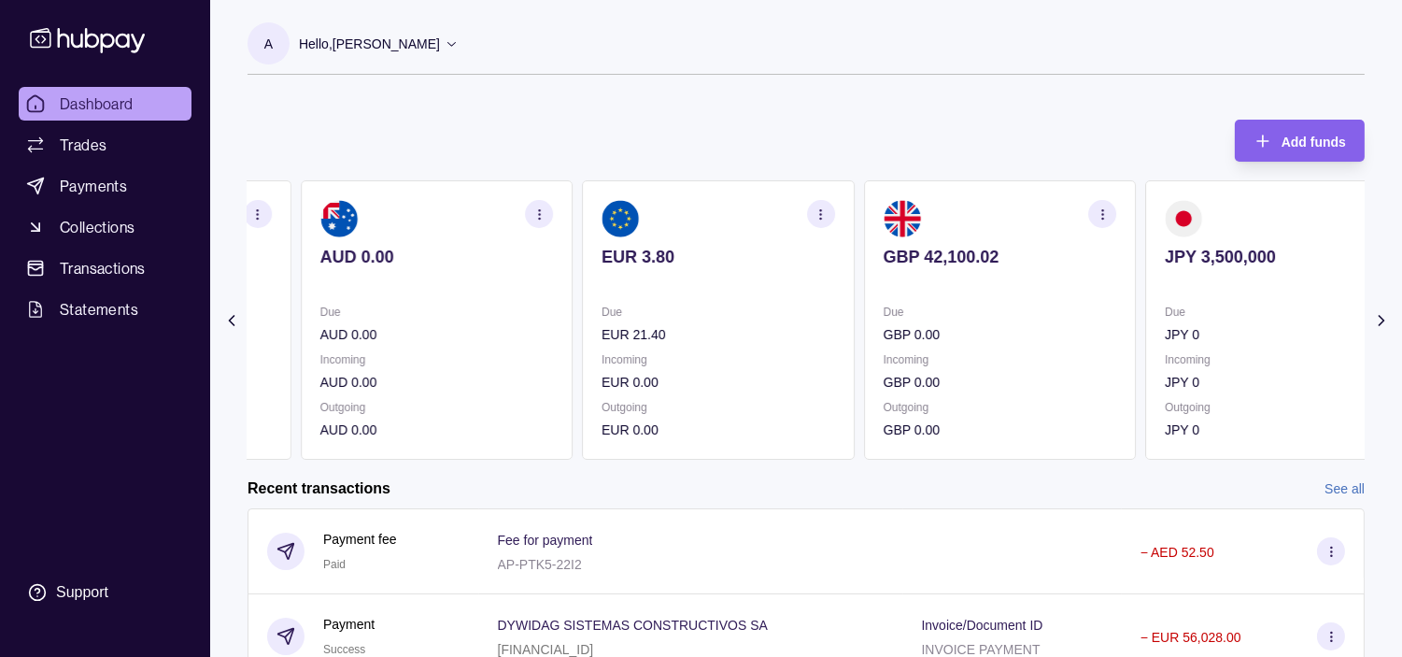
click at [956, 302] on section "GBP 42,100.02 Due GBP 0.00 Incoming GBP 0.00 Outgoing GBP 0.00" at bounding box center [1000, 319] width 273 height 279
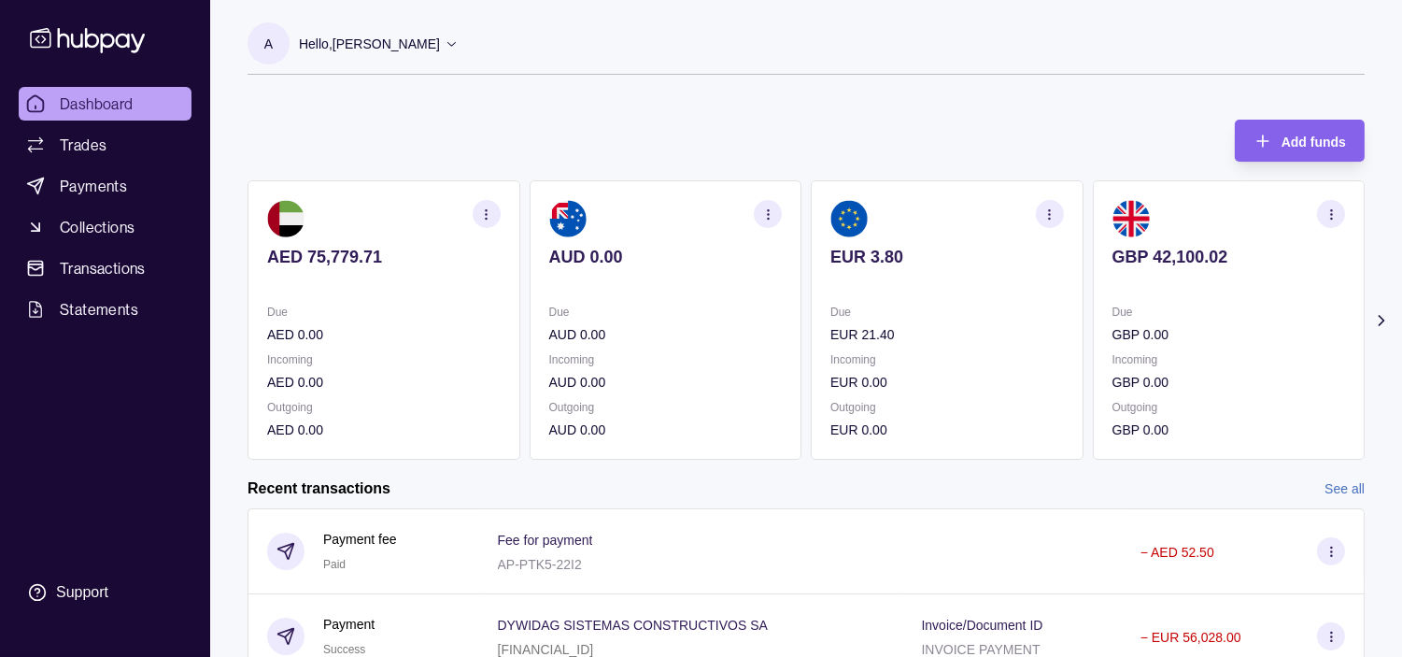
click at [862, 393] on div "Due EUR 21.40 Incoming EUR 0.00 Outgoing EUR 0.00" at bounding box center [946, 371] width 233 height 138
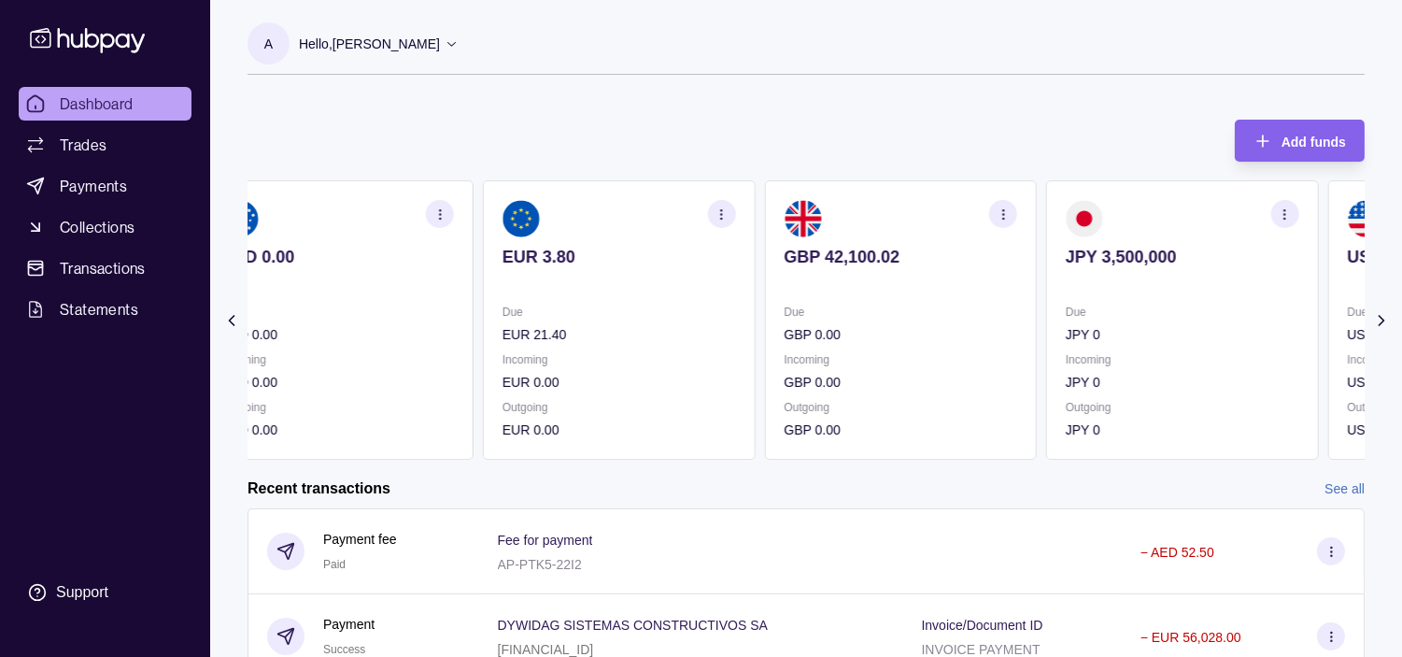
click at [842, 372] on div "Due GBP 0.00 Incoming GBP 0.00 Outgoing GBP 0.00" at bounding box center [900, 371] width 233 height 138
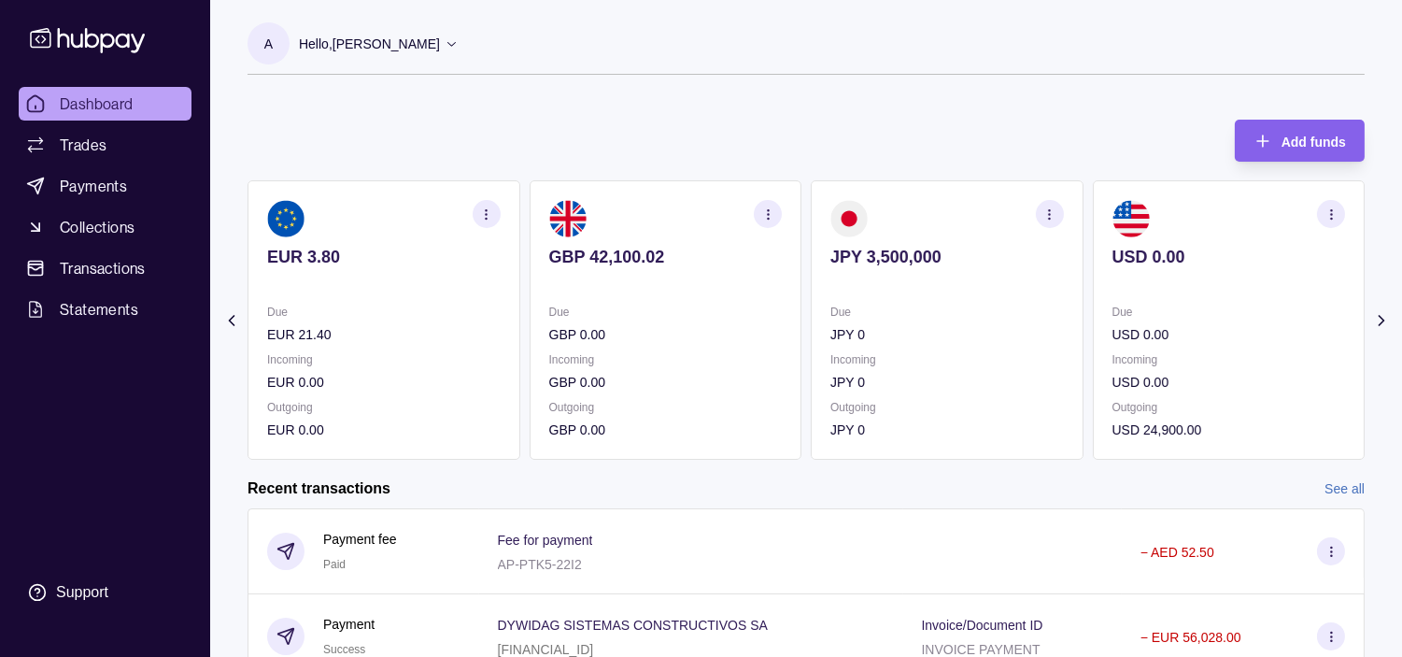
click at [776, 393] on div "Due GBP 0.00 Incoming GBP 0.00 Outgoing GBP 0.00" at bounding box center [665, 371] width 233 height 138
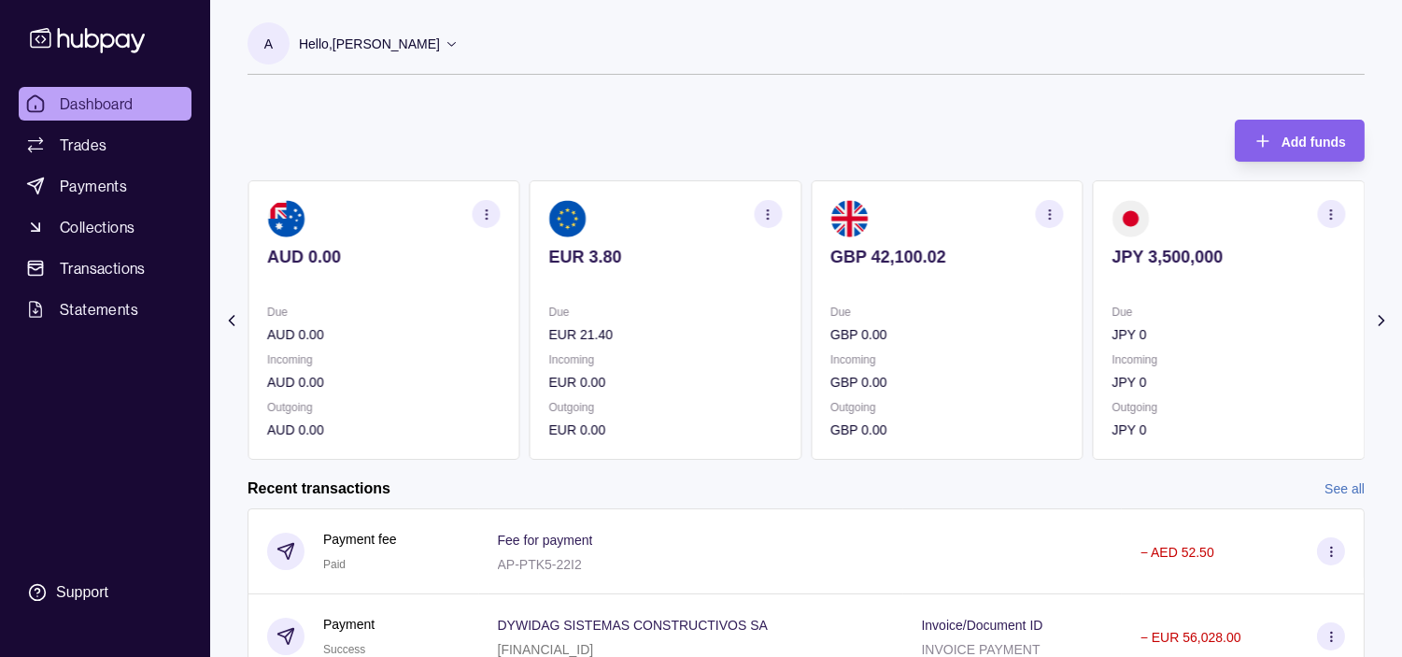
click at [771, 372] on p "EUR 0.00" at bounding box center [665, 382] width 233 height 21
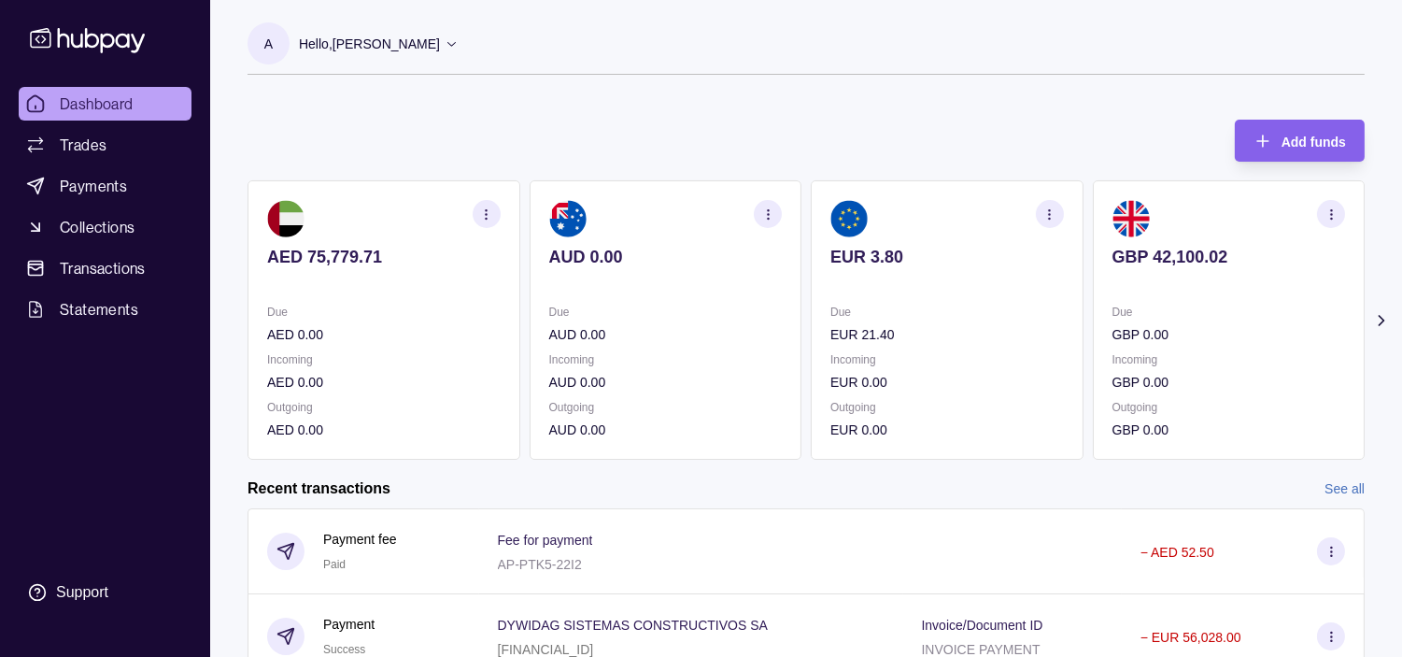
click at [754, 362] on p "Incoming" at bounding box center [665, 359] width 233 height 21
click at [393, 45] on p "Hello, [PERSON_NAME]" at bounding box center [369, 44] width 141 height 21
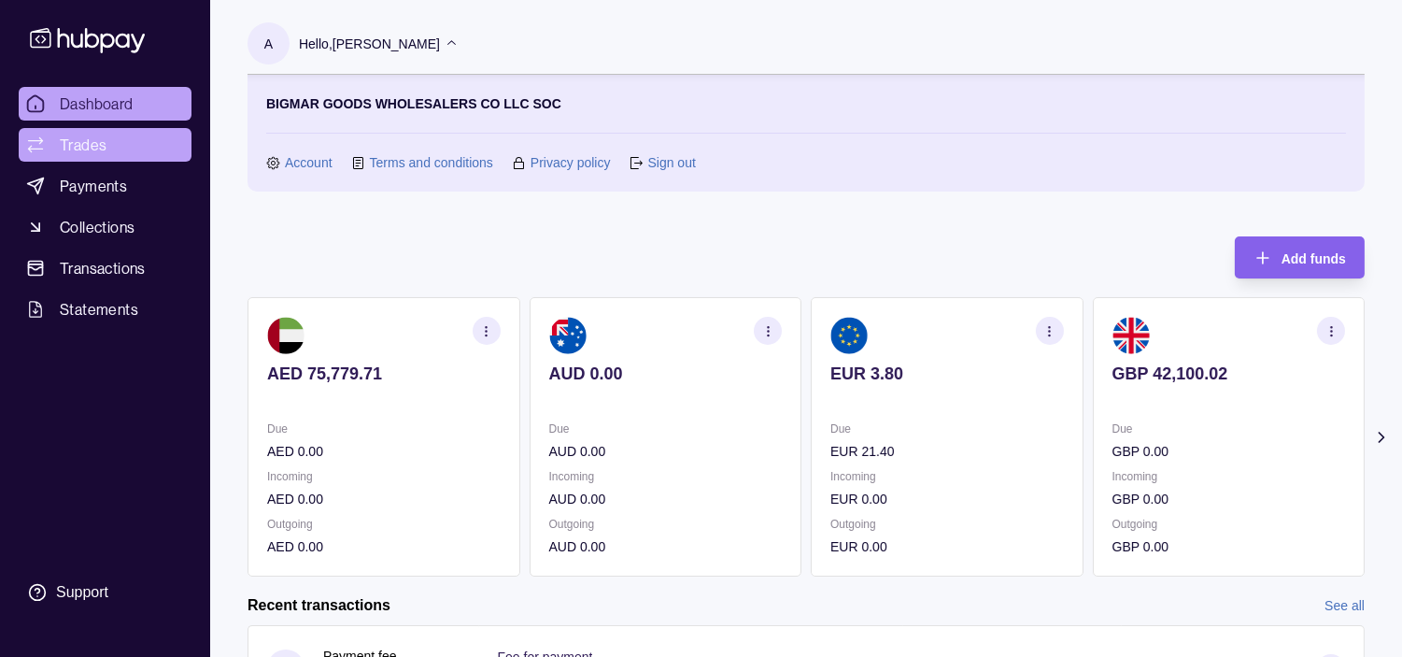
click at [94, 135] on span "Trades" at bounding box center [83, 145] width 47 height 22
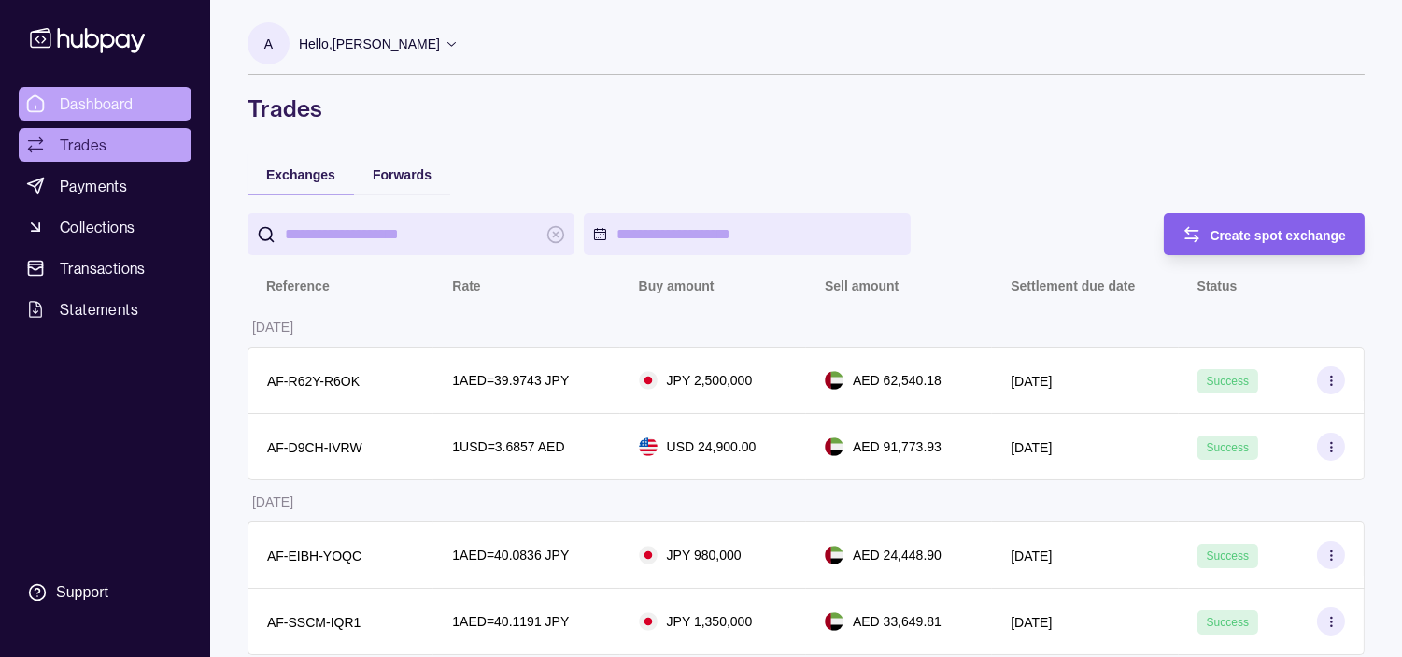
click at [99, 100] on span "Dashboard" at bounding box center [97, 103] width 74 height 22
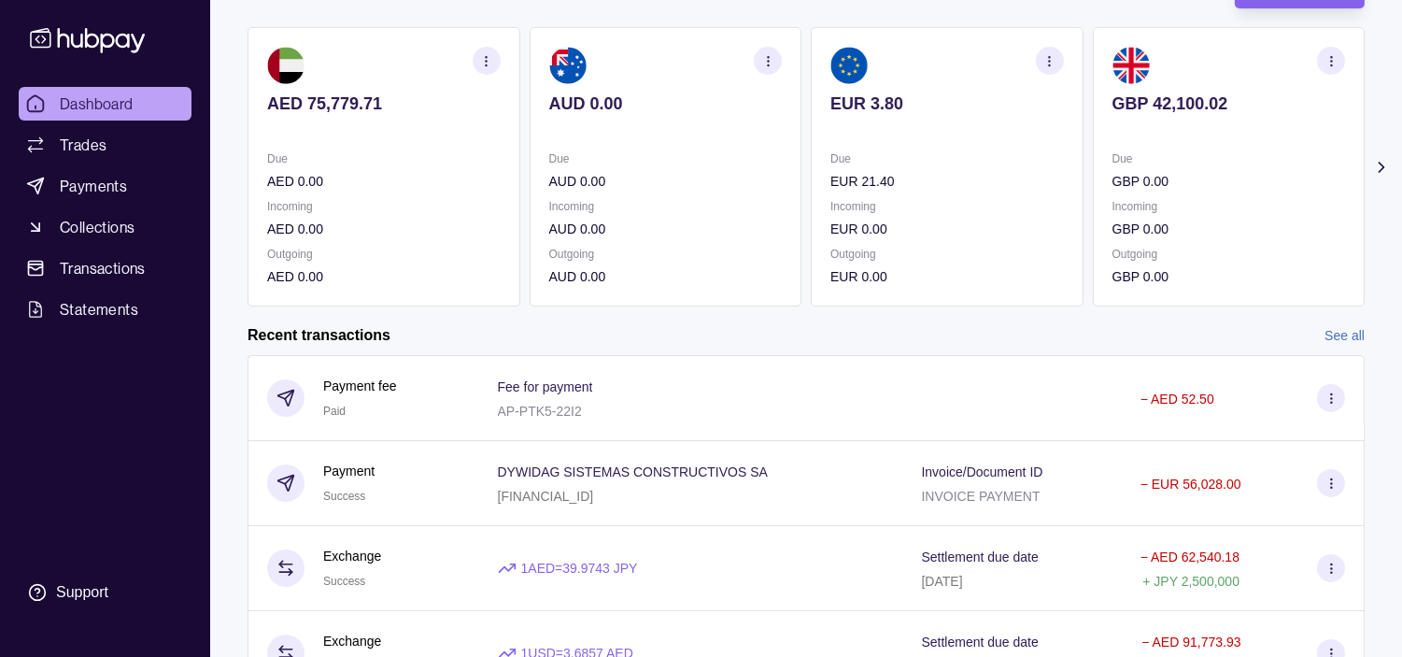
scroll to position [104, 0]
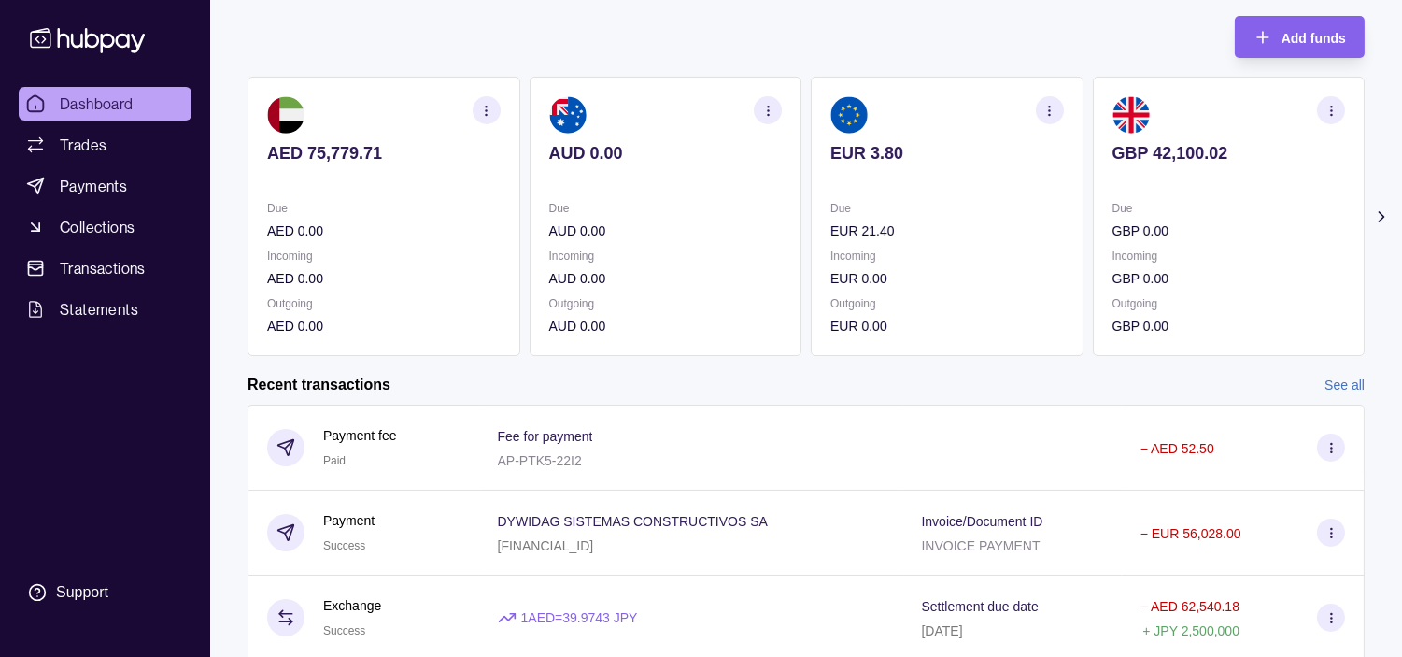
click at [1112, 265] on div "Incoming GBP 0.00" at bounding box center [1228, 267] width 233 height 43
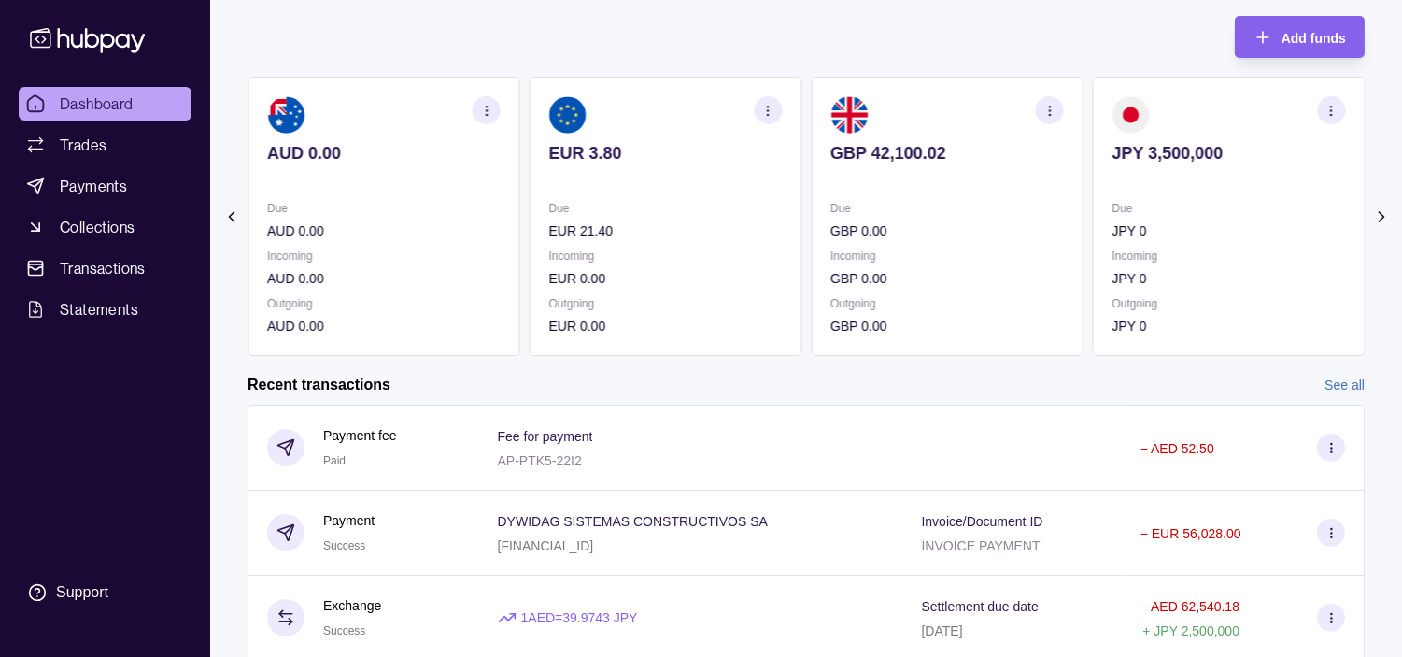
click at [1112, 240] on div "Due JPY 0 Incoming JPY 0 Outgoing JPY 0" at bounding box center [1228, 267] width 233 height 138
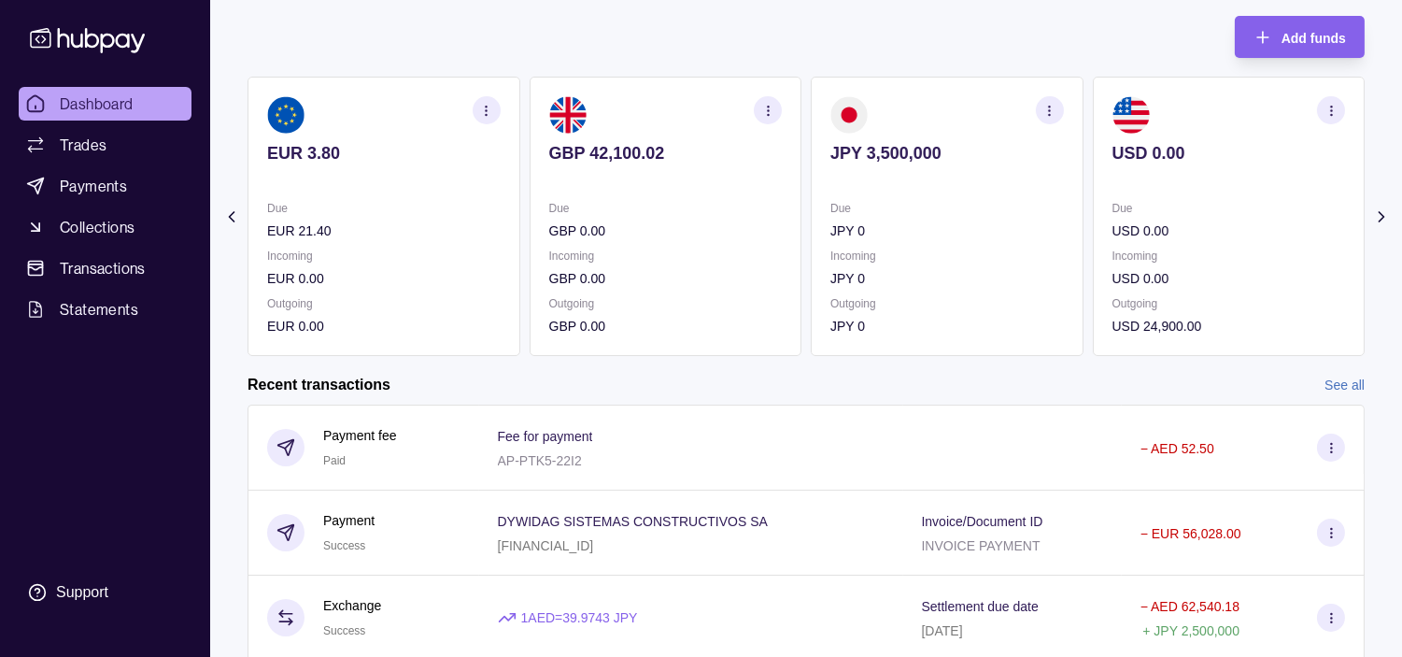
click at [1328, 109] on icon "button" at bounding box center [1331, 111] width 14 height 14
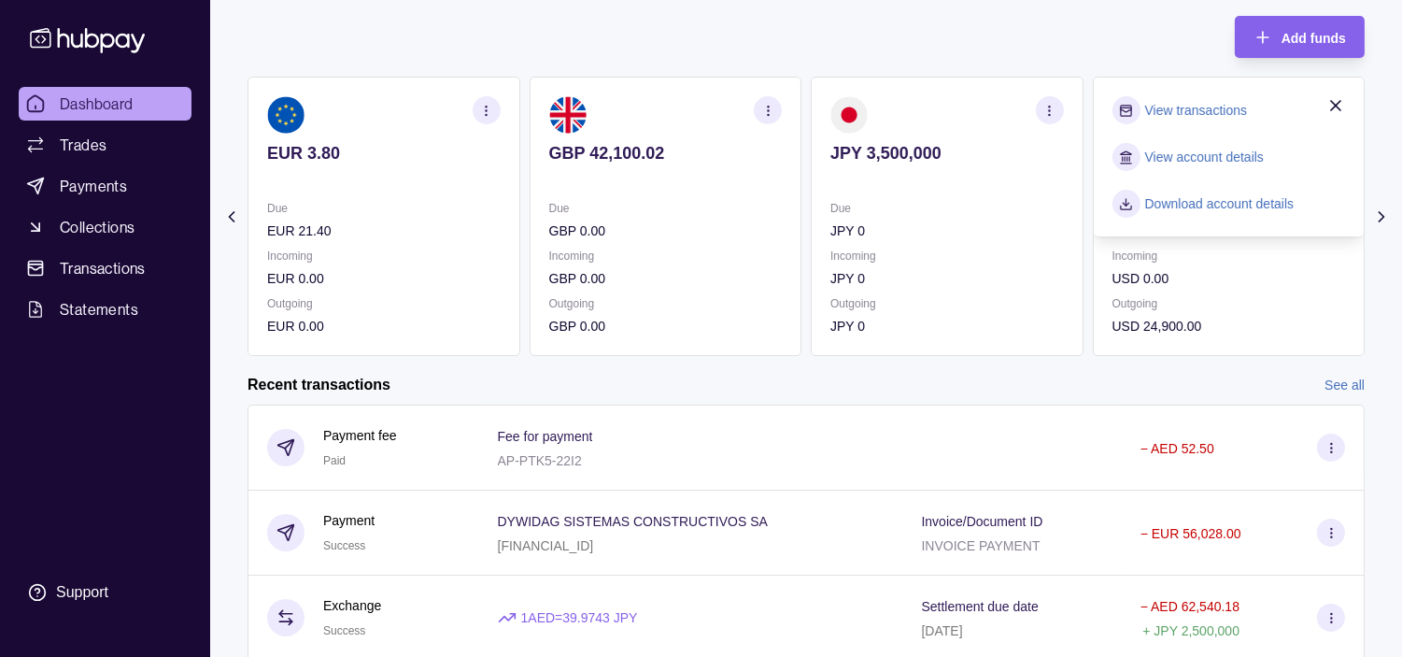
click at [1222, 108] on link "View transactions" at bounding box center [1196, 110] width 102 height 21
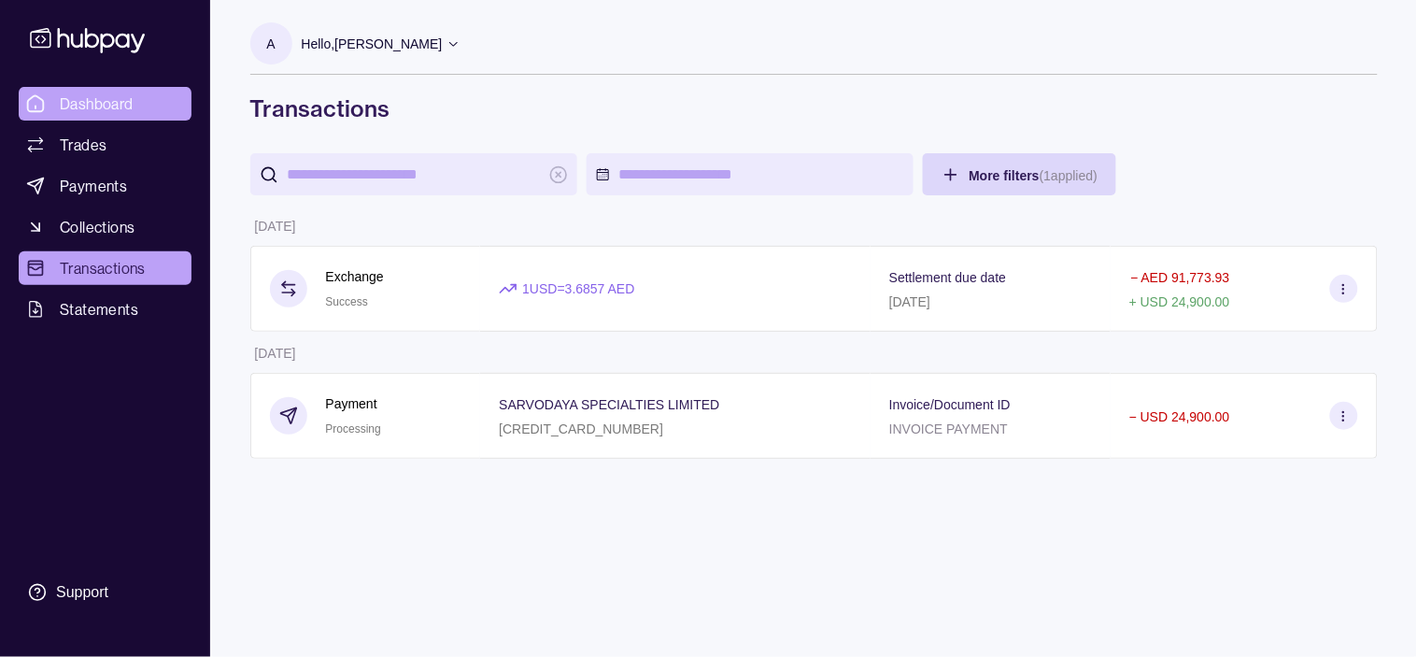
click at [104, 99] on span "Dashboard" at bounding box center [97, 103] width 74 height 22
